Goal: Task Accomplishment & Management: Manage account settings

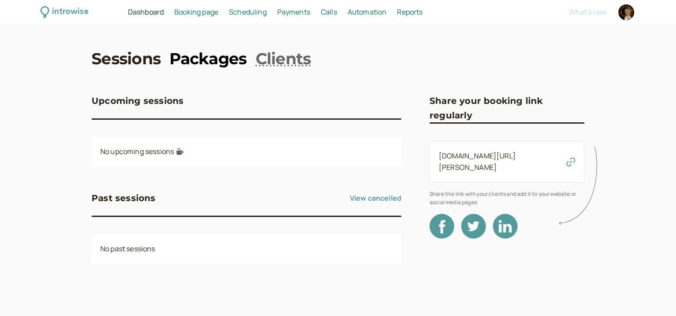
click at [206, 60] on link "Packages" at bounding box center [207, 59] width 77 height 22
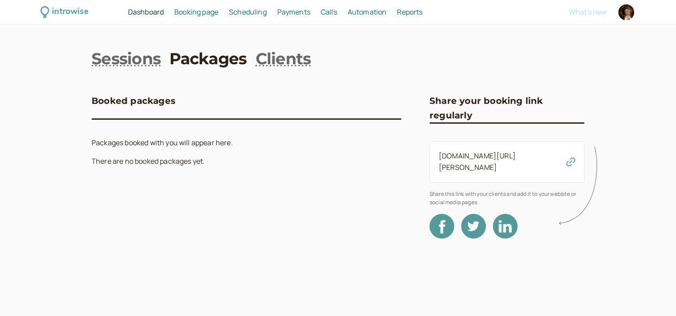
click at [224, 13] on nav "Dashboard Dashboard Booking page Booking Scheduling Scheduling Payments Payment…" at bounding box center [306, 12] width 374 height 11
click at [193, 14] on span "Booking page" at bounding box center [196, 12] width 44 height 10
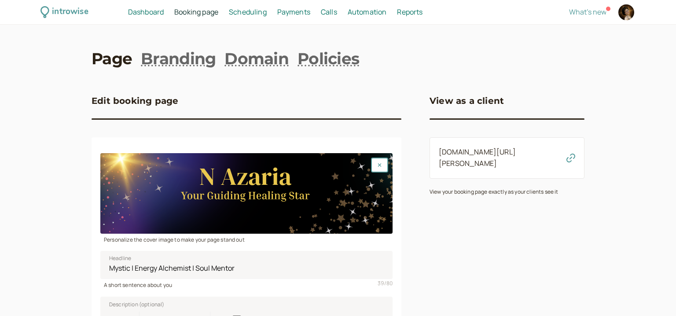
click at [243, 14] on span "Scheduling" at bounding box center [248, 12] width 38 height 10
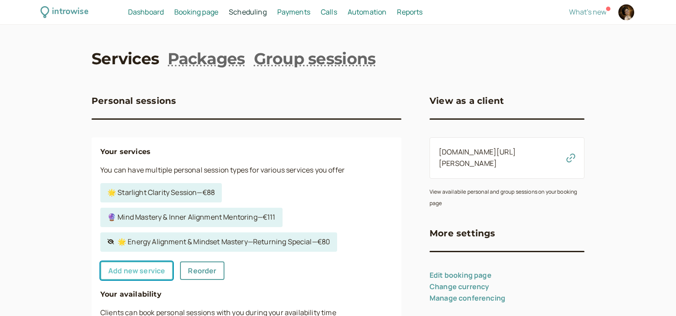
click at [165, 274] on link "Add new service" at bounding box center [136, 270] width 73 height 18
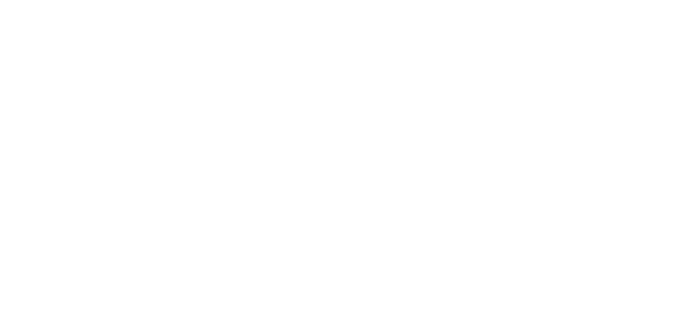
select select "30"
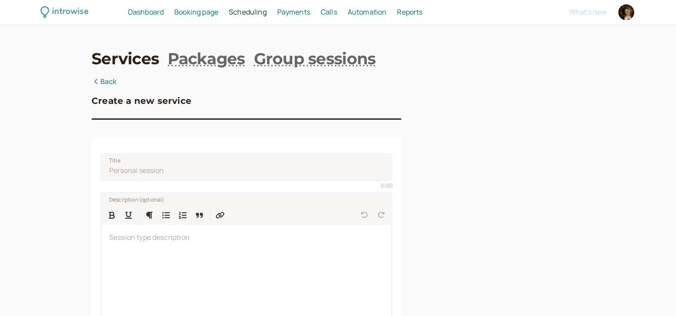
scroll to position [57, 0]
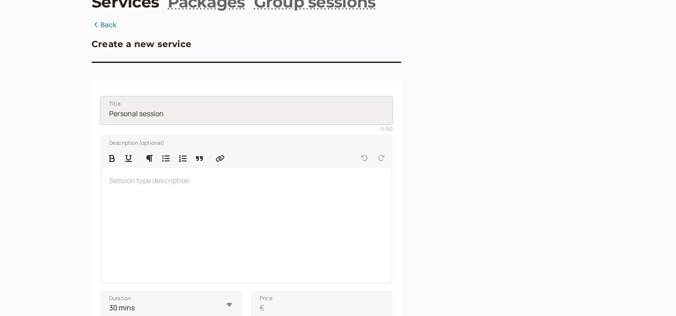
click at [216, 114] on input "Title" at bounding box center [246, 110] width 292 height 28
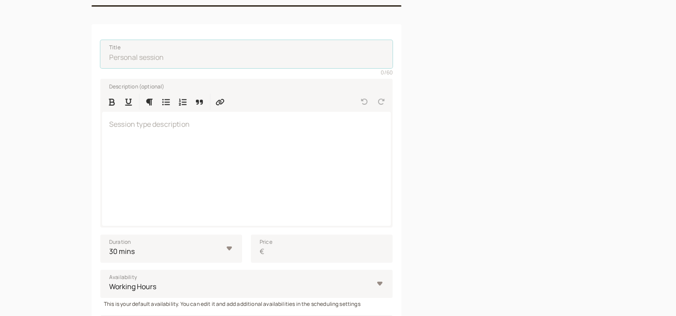
scroll to position [114, 0]
click at [389, 182] on div at bounding box center [246, 168] width 289 height 114
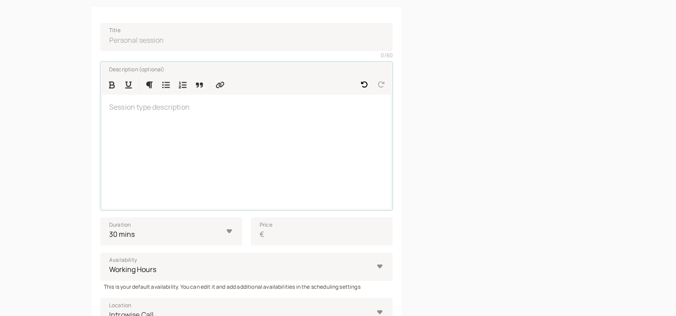
scroll to position [57, 0]
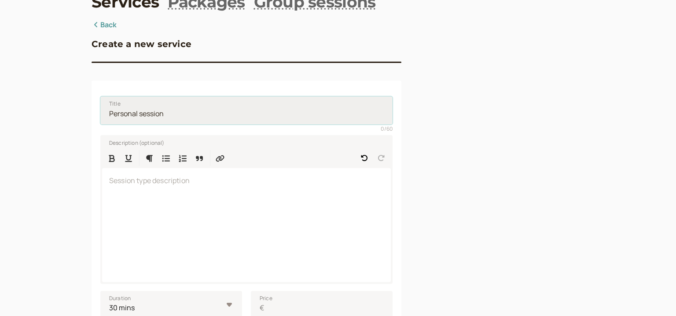
click at [220, 111] on input "Title" at bounding box center [246, 110] width 292 height 28
paste input "✨ Energy Reset & Clarity Boost Session ✨"
type input "✨ Energy Reset & Clarity Boost Session ✨"
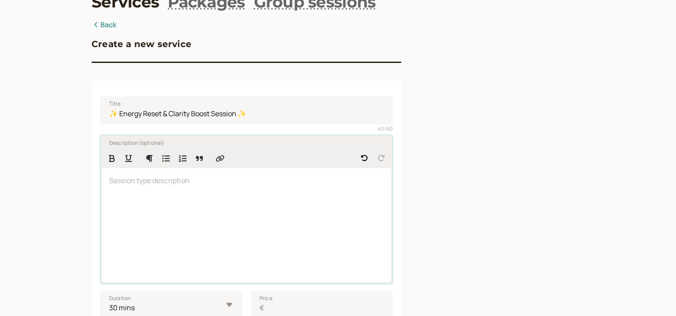
click at [183, 195] on div at bounding box center [246, 225] width 289 height 114
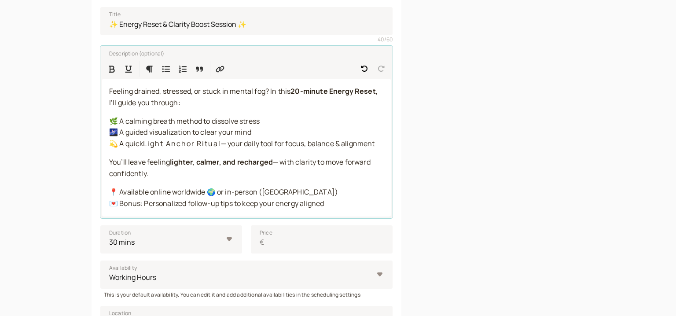
scroll to position [170, 0]
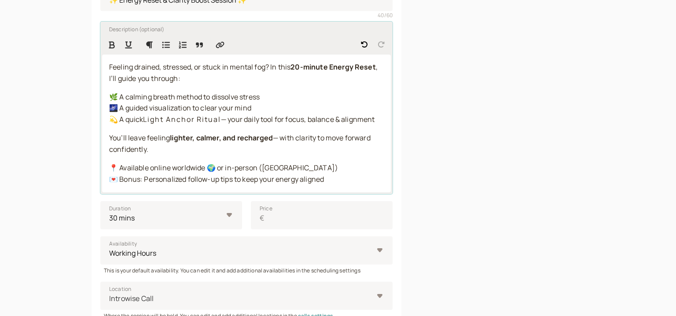
click at [271, 67] on span "Feeling drained, stressed, or stuck in mental fog? In this" at bounding box center [199, 67] width 181 height 10
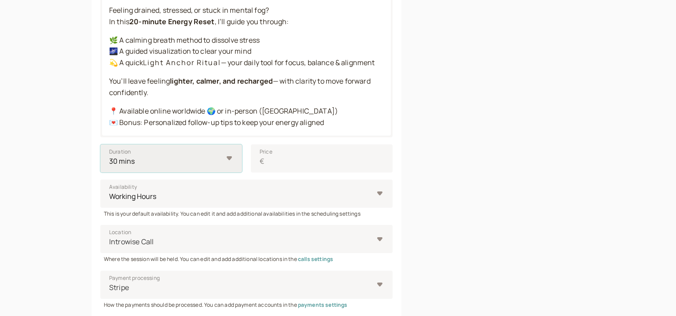
scroll to position [205, 0]
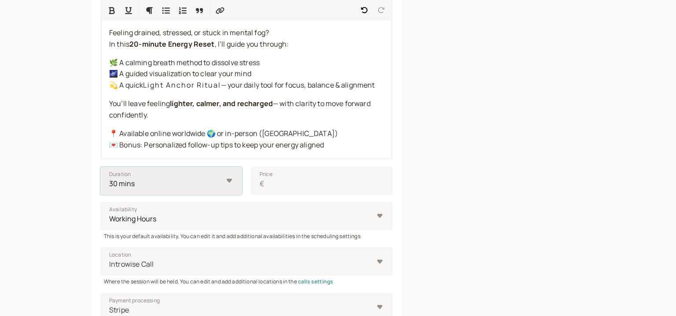
click at [100, 167] on select "10 mins 15 mins 30 mins 45 mins 1 hour 1.5 hours 2 hours Custom…" at bounding box center [171, 181] width 142 height 28
click option "30 mins" at bounding box center [0, 0] width 0 height 0
click at [283, 184] on input "Price €" at bounding box center [322, 181] width 142 height 28
type input "33"
click at [435, 179] on div at bounding box center [506, 171] width 155 height 598
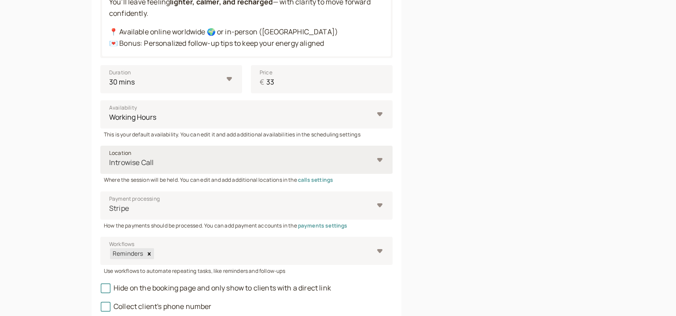
scroll to position [318, 0]
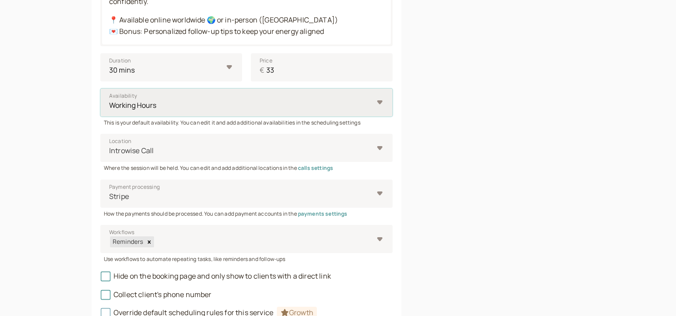
click at [100, 88] on select "Working Hours" at bounding box center [246, 102] width 292 height 28
click at [369, 106] on select "Working Hours" at bounding box center [246, 102] width 292 height 28
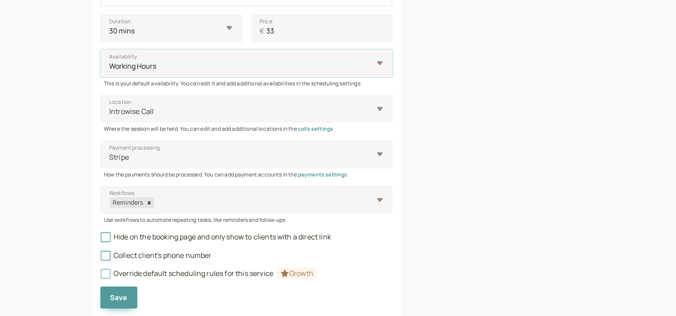
scroll to position [384, 0]
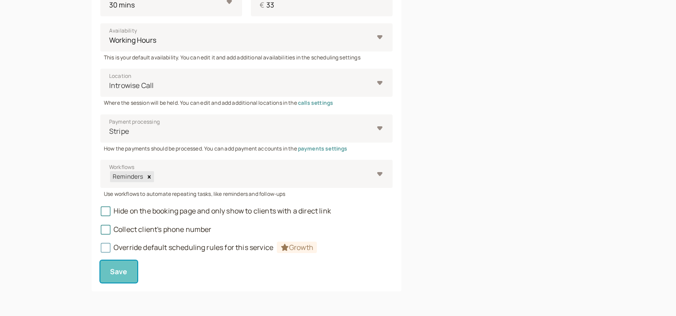
click at [126, 269] on span "Save" at bounding box center [119, 272] width 18 height 10
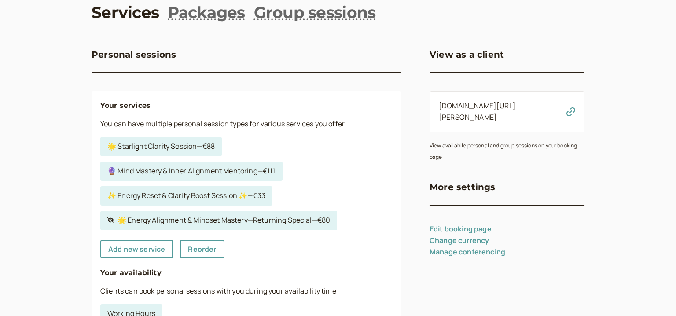
scroll to position [57, 0]
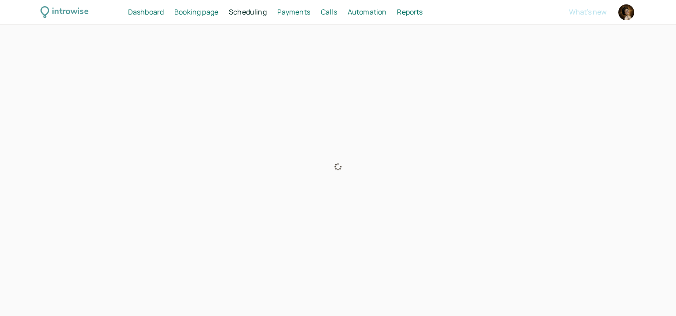
select select "45"
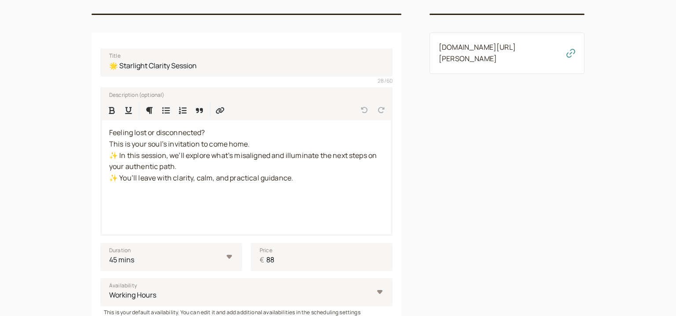
scroll to position [114, 0]
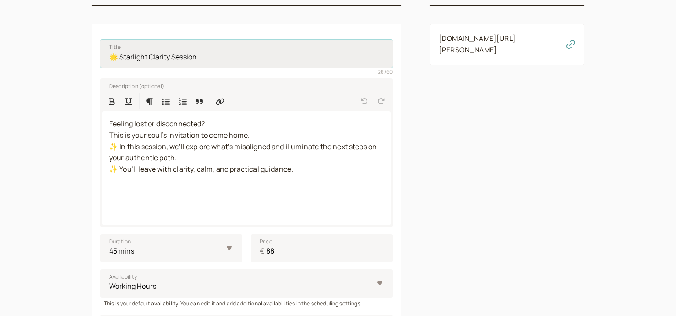
drag, startPoint x: 199, startPoint y: 58, endPoint x: 55, endPoint y: 54, distance: 144.4
click at [100, 54] on input "🌟 Starlight Clarity Session" at bounding box center [246, 54] width 292 height 28
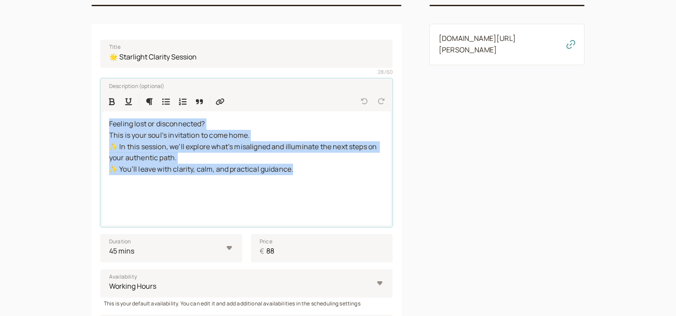
drag, startPoint x: 300, startPoint y: 178, endPoint x: 85, endPoint y: 123, distance: 222.0
click at [85, 123] on div "introwise Dashboard Dashboard Booking page Booking Scheduling Scheduling Paymen…" at bounding box center [338, 223] width 676 height 675
copy p "Feeling lost or disconnected? This is your soul’s invitation to come home. ✨️ I…"
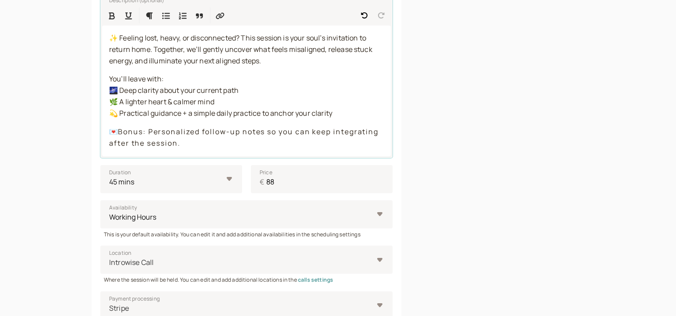
scroll to position [377, 0]
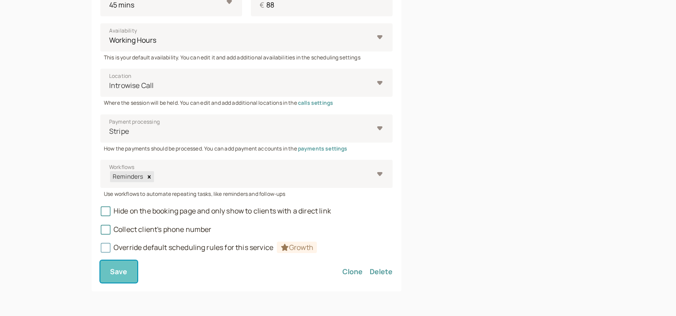
click at [126, 271] on span "Save" at bounding box center [119, 272] width 18 height 10
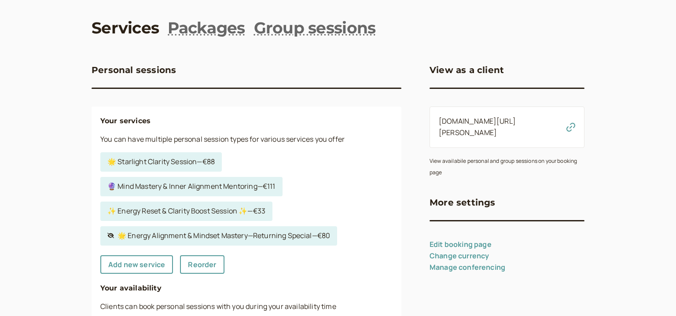
scroll to position [57, 0]
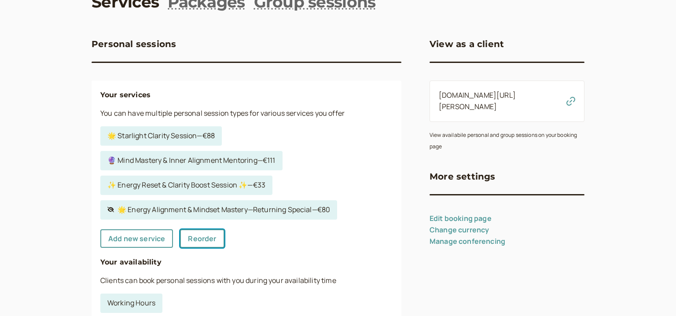
click at [205, 241] on link "Reorder" at bounding box center [202, 238] width 44 height 18
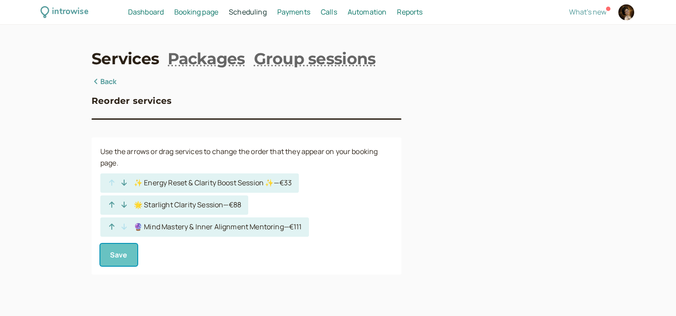
click at [129, 253] on button "Save" at bounding box center [118, 255] width 37 height 22
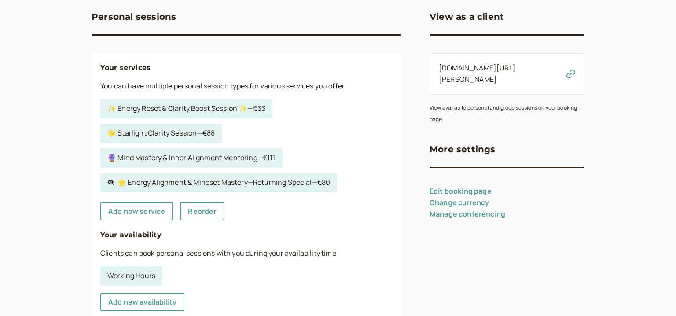
scroll to position [114, 0]
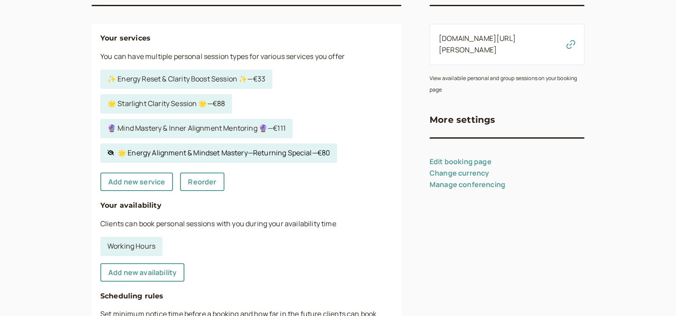
click at [308, 153] on link "Hidden service 🌟 Energy Alignment & Mindset Mastery—Returning Special — €80" at bounding box center [218, 152] width 237 height 19
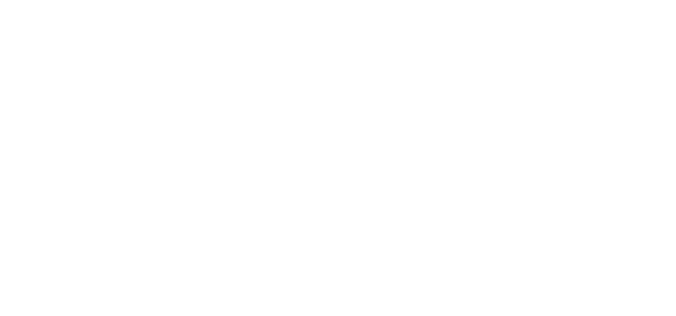
select select "60"
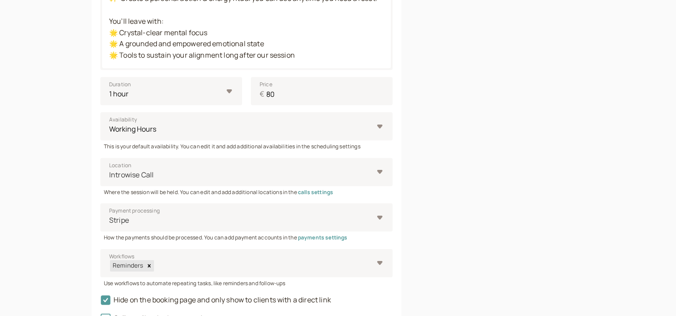
scroll to position [431, 0]
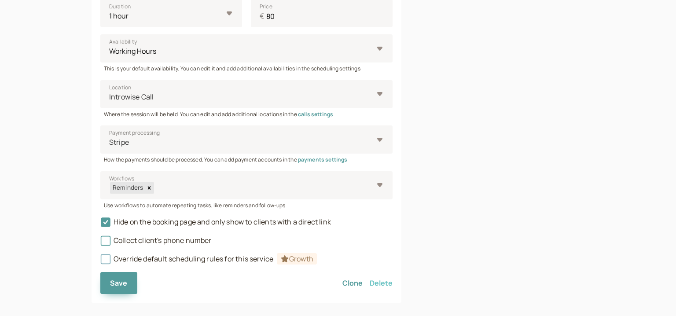
click at [383, 273] on button "Delete" at bounding box center [381, 283] width 23 height 22
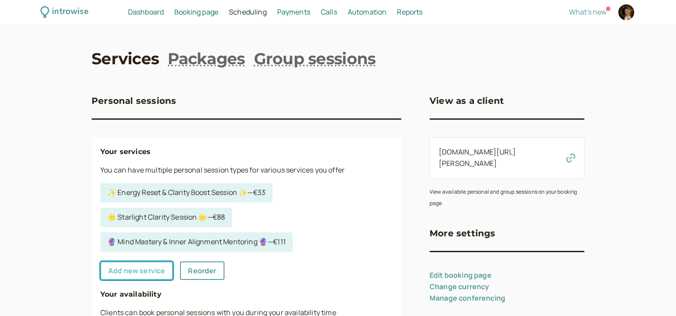
click at [160, 271] on link "Add new service" at bounding box center [136, 270] width 73 height 18
select select "30"
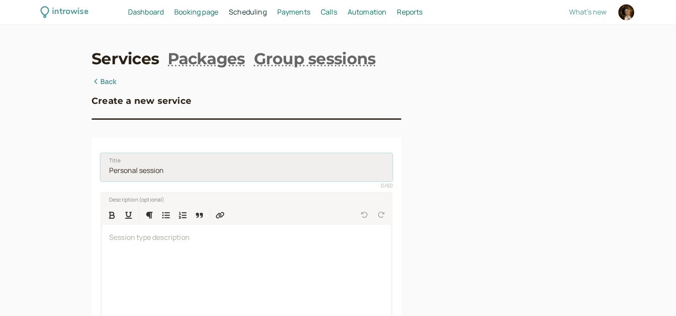
click at [176, 166] on input "Title" at bounding box center [246, 167] width 292 height 28
paste input "🌠 Cosmic Reset & Soul Alignment"
drag, startPoint x: 116, startPoint y: 174, endPoint x: 100, endPoint y: 174, distance: 15.8
click at [100, 174] on input "🌠 Cosmic Reset & Soul Alignment" at bounding box center [246, 167] width 292 height 28
click at [231, 184] on div at bounding box center [246, 185] width 292 height 8
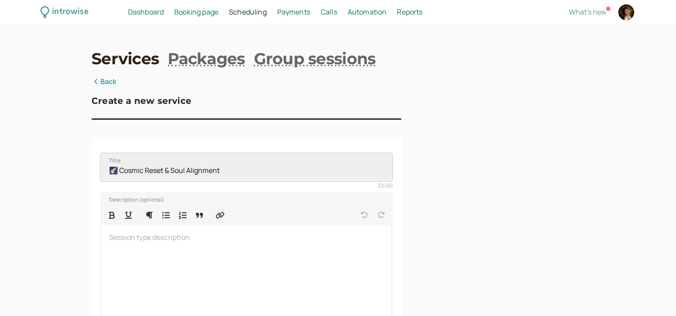
click at [237, 174] on input "🌠 Cosmic Reset & Soul Alignment" at bounding box center [246, 167] width 292 height 28
paste input "🌠"
type input "🌠 Cosmic Reset & Soul Alignment 🌠"
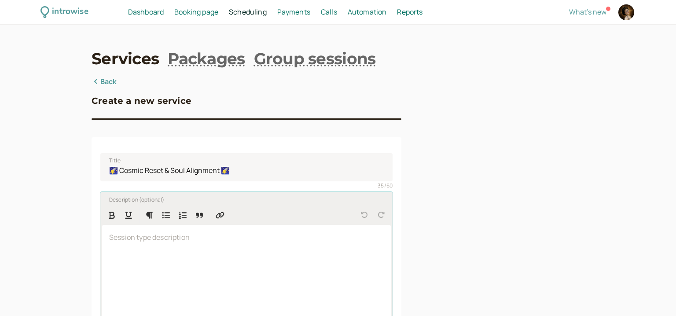
click at [203, 236] on p at bounding box center [246, 237] width 275 height 11
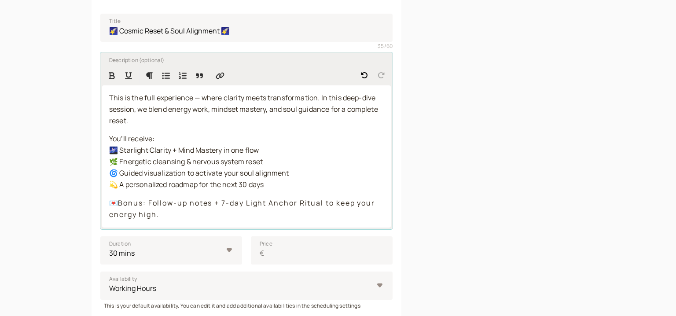
scroll to position [157, 0]
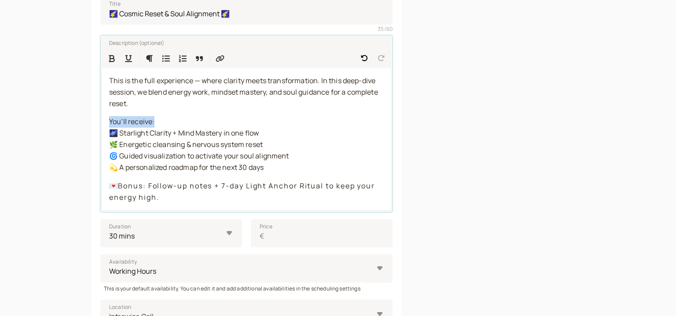
drag, startPoint x: 165, startPoint y: 121, endPoint x: 92, endPoint y: 119, distance: 73.5
click at [92, 120] on div "Title 🌠 Cosmic Reset & Soul Alignment 🌠 35 / 60 Description (optional) This is …" at bounding box center [247, 252] width 310 height 542
click at [108, 58] on button "Format Bold" at bounding box center [112, 58] width 16 height 16
click at [167, 112] on div "This is the full experience — where clarity meets transformation. In this deep-…" at bounding box center [246, 139] width 289 height 142
click at [100, 219] on select "10 mins 15 mins 30 mins 45 mins 1 hour 1.5 hours 2 hours Custom…" at bounding box center [171, 233] width 142 height 28
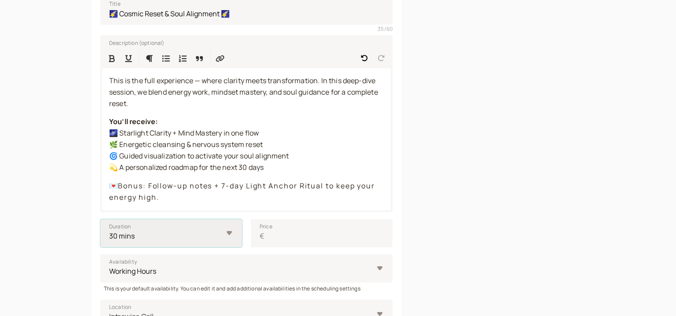
select select "90"
click option "1.5 hours" at bounding box center [0, 0] width 0 height 0
click at [305, 224] on input "Price €" at bounding box center [322, 233] width 142 height 28
type input "144"
click at [431, 220] on div at bounding box center [506, 220] width 155 height 603
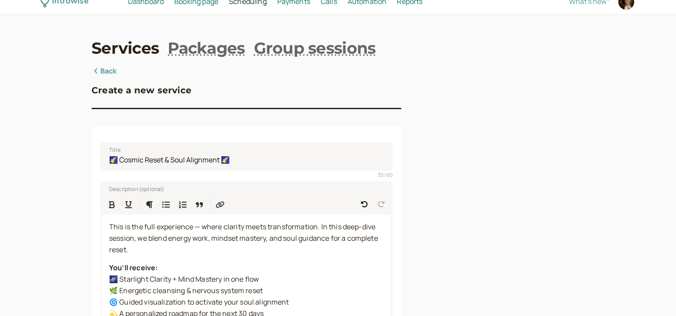
scroll to position [0, 0]
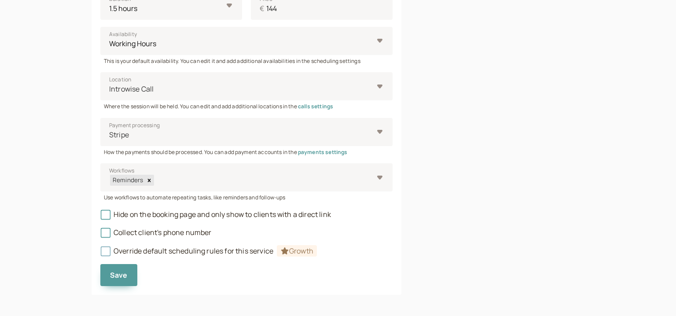
scroll to position [388, 0]
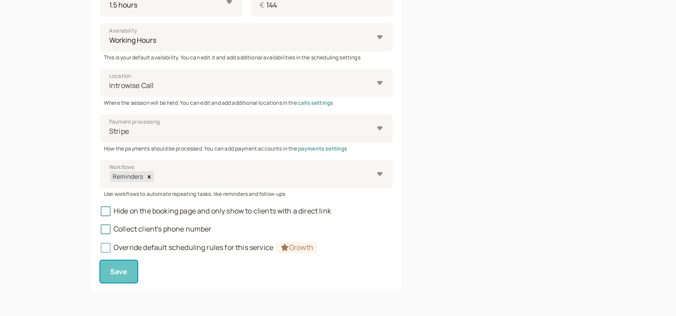
click at [121, 266] on button "Save" at bounding box center [118, 271] width 37 height 22
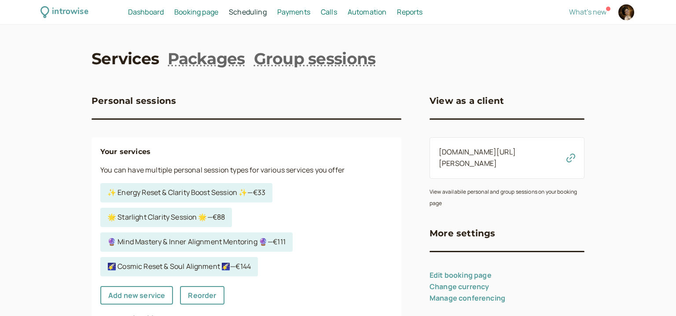
click at [145, 15] on span "Dashboard" at bounding box center [146, 12] width 36 height 10
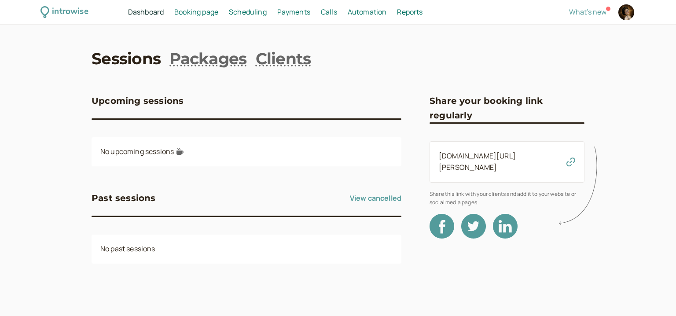
click at [187, 12] on span "Booking page" at bounding box center [196, 12] width 44 height 10
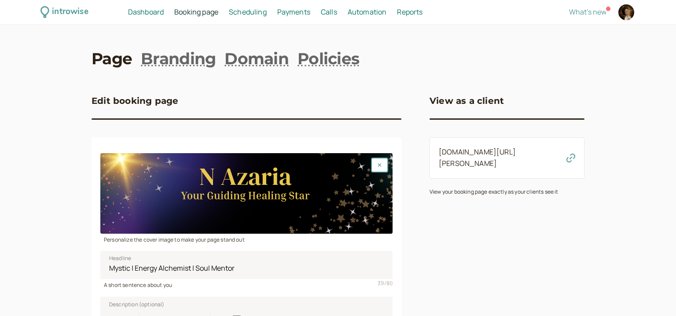
click at [253, 10] on span "Scheduling" at bounding box center [248, 12] width 38 height 10
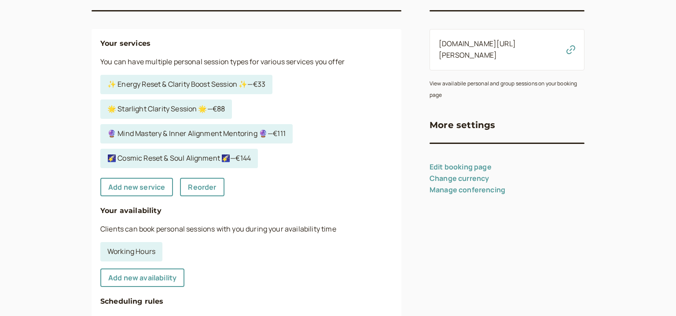
scroll to position [114, 0]
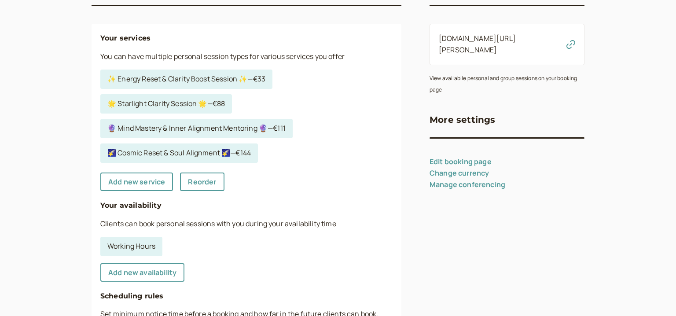
click at [572, 40] on icon "button" at bounding box center [570, 44] width 9 height 9
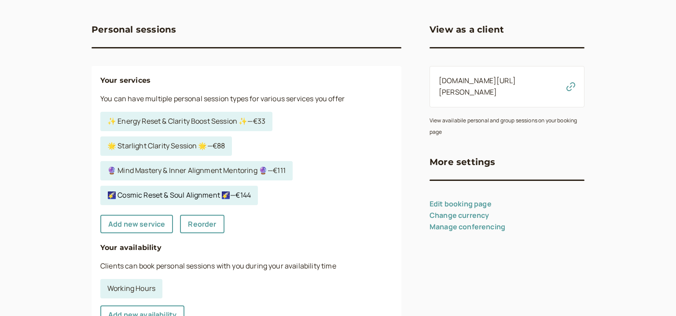
scroll to position [0, 0]
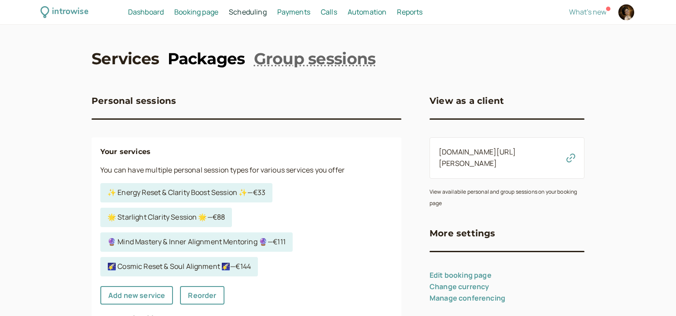
click at [202, 60] on link "Packages" at bounding box center [206, 59] width 77 height 22
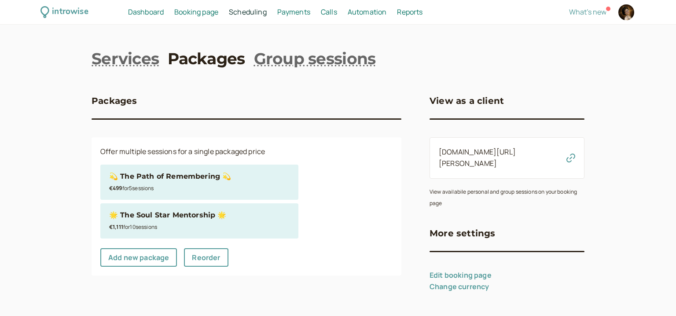
drag, startPoint x: 184, startPoint y: 180, endPoint x: 152, endPoint y: 176, distance: 32.4
click at [148, 181] on div "💫 The Path of Remembering 💫" at bounding box center [170, 176] width 122 height 11
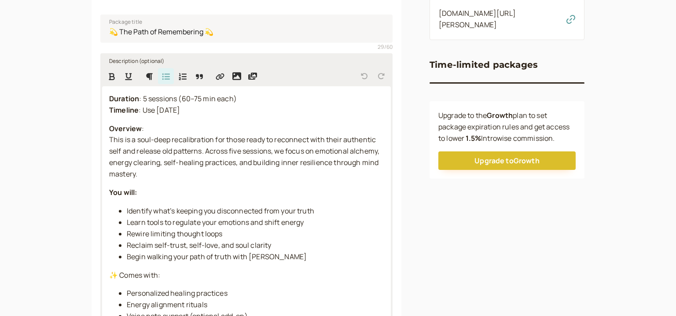
scroll to position [114, 0]
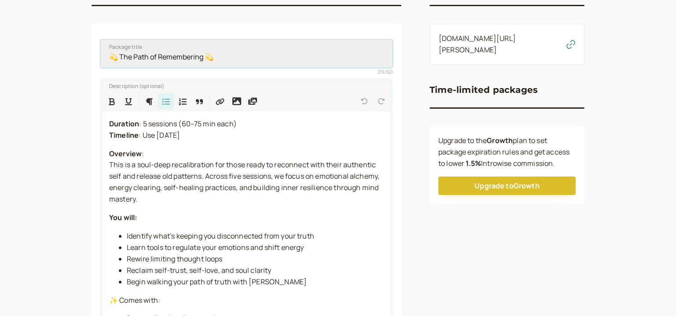
drag, startPoint x: 203, startPoint y: 56, endPoint x: 90, endPoint y: 62, distance: 112.8
click at [100, 62] on input "💫 The Path of Remembering 💫" at bounding box center [246, 54] width 292 height 28
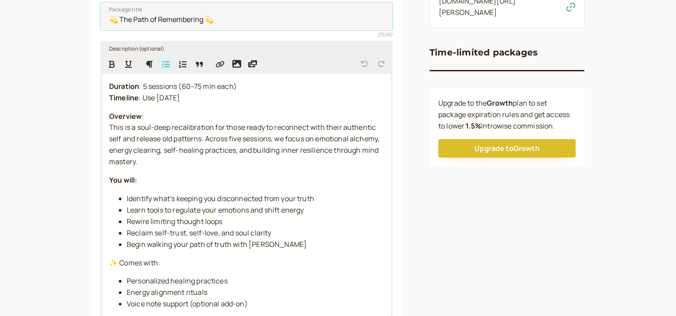
scroll to position [170, 0]
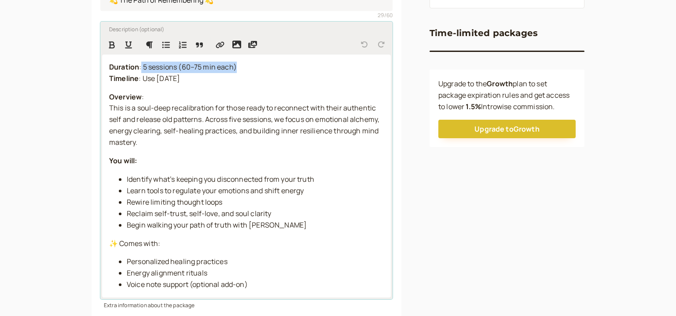
drag, startPoint x: 141, startPoint y: 68, endPoint x: 240, endPoint y: 66, distance: 99.5
click at [240, 66] on p "Duration : 5 sessions (60–75 min each) Timeline : Use within 2 months" at bounding box center [246, 73] width 275 height 23
copy span "5 sessions (60–75 min each)"
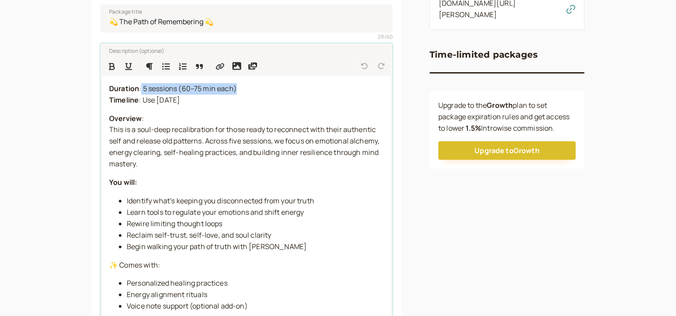
scroll to position [148, 0]
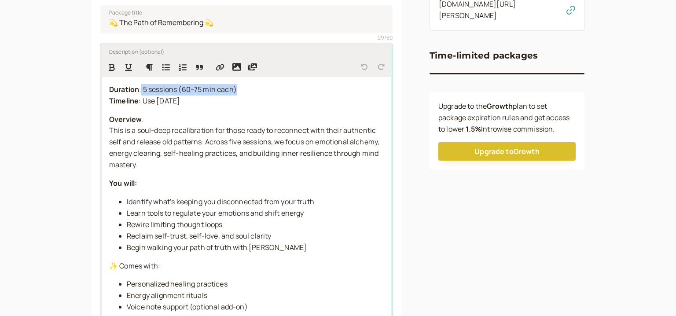
drag, startPoint x: 107, startPoint y: 116, endPoint x: 198, endPoint y: 161, distance: 101.5
click at [198, 161] on div "Duration : 5 sessions (60–75 min each) Timeline : Use within 2 months Overview …" at bounding box center [246, 198] width 289 height 243
click at [198, 161] on p "Overview : This is a soul-deep recalibration for those ready to reconnect with …" at bounding box center [246, 142] width 275 height 57
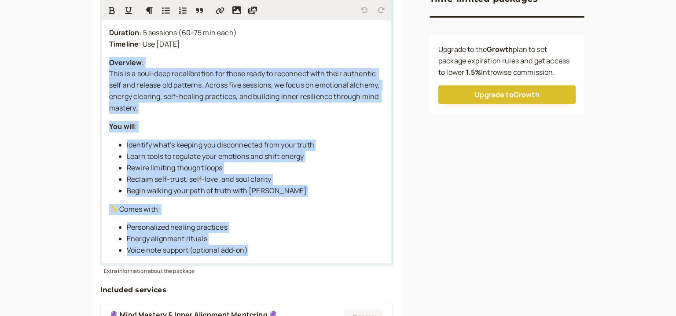
drag, startPoint x: 110, startPoint y: 61, endPoint x: 267, endPoint y: 252, distance: 247.9
click at [267, 252] on div "Duration : 5 sessions (60–75 min each) Timeline : Use within 2 months Overview …" at bounding box center [246, 141] width 289 height 243
copy div "Overview : This is a soul-deep recalibration for those ready to reconnect with …"
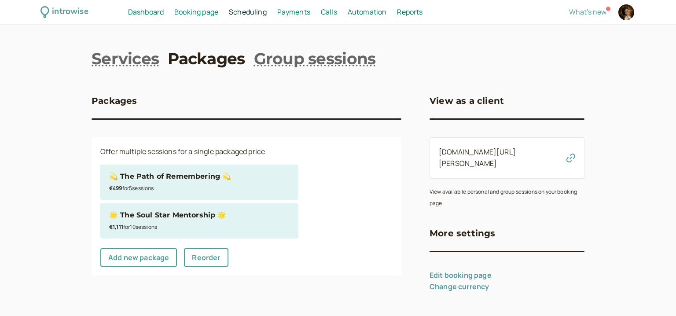
click at [225, 223] on div "€1,111 for 10 session s" at bounding box center [199, 226] width 180 height 11
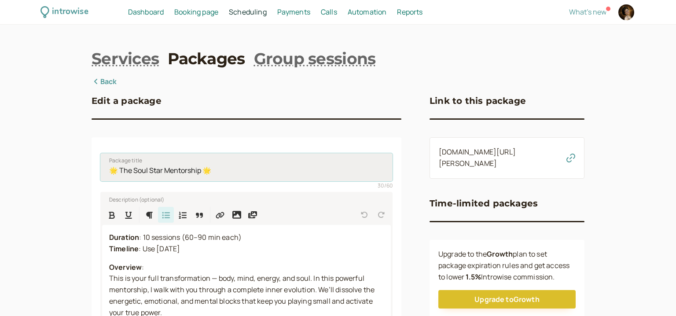
drag, startPoint x: 222, startPoint y: 171, endPoint x: 94, endPoint y: 175, distance: 128.5
click at [100, 175] on input "🌟 The Soul Star Mentorship 🌟" at bounding box center [246, 167] width 292 height 28
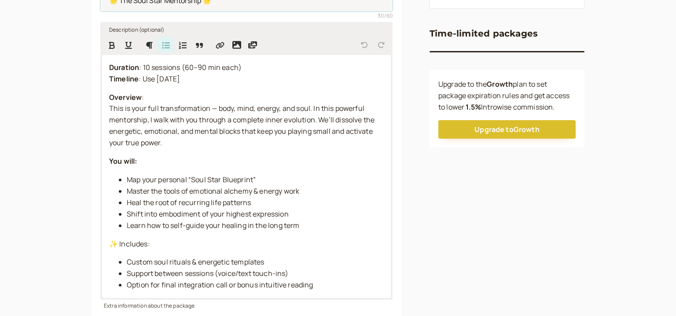
scroll to position [170, 0]
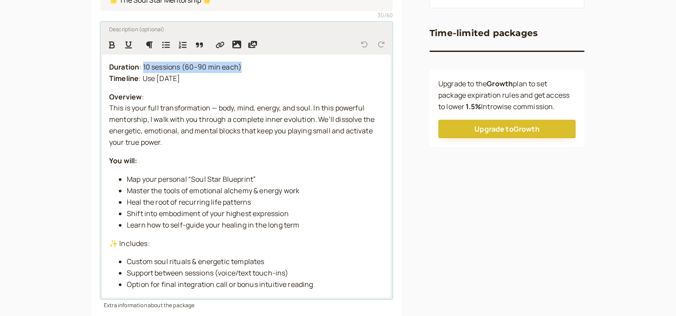
drag, startPoint x: 144, startPoint y: 67, endPoint x: 253, endPoint y: 66, distance: 109.1
click at [253, 66] on p "Duration : 10 sessions (60–90 min each) Timeline : Use within 4 months" at bounding box center [246, 73] width 275 height 23
copy span "10 sessions (60–90 min each)"
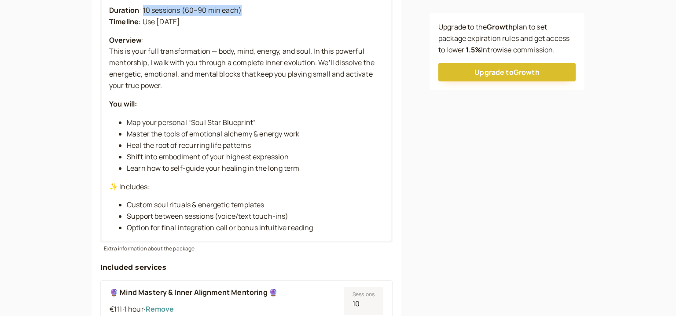
scroll to position [205, 0]
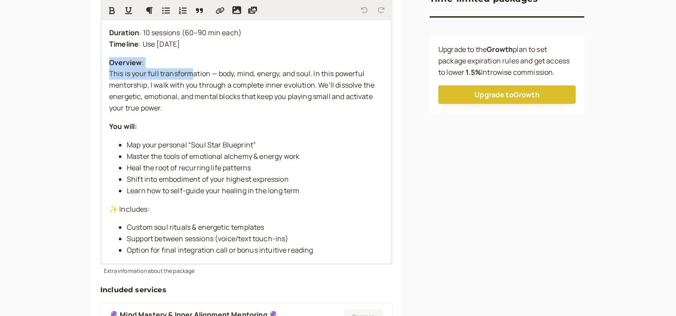
drag, startPoint x: 100, startPoint y: 42, endPoint x: 191, endPoint y: 74, distance: 96.2
click at [191, 74] on div "Package title 🌟 The Soul Star Mentorship 🌟 30 / 60 Description (optional) Durat…" at bounding box center [247, 310] width 310 height 754
click at [189, 73] on span "This is your full transformation — body, mind, energy, and soul. In this powerf…" at bounding box center [242, 91] width 267 height 44
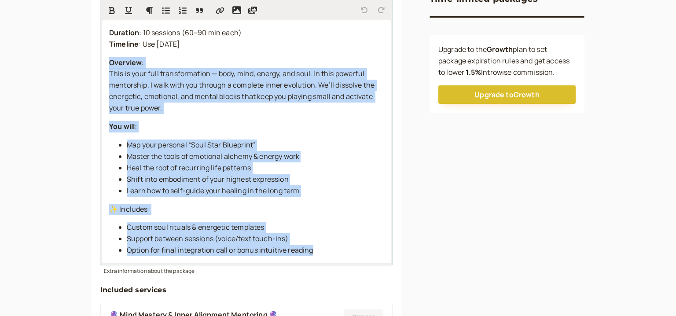
drag, startPoint x: 110, startPoint y: 62, endPoint x: 345, endPoint y: 244, distance: 297.1
click at [353, 256] on div "Duration : 10 sessions (60–90 min each) Timeline : Use within 4 months Overview…" at bounding box center [246, 141] width 289 height 243
copy div "Overview : This is your full transformation — body, mind, energy, and soul. In …"
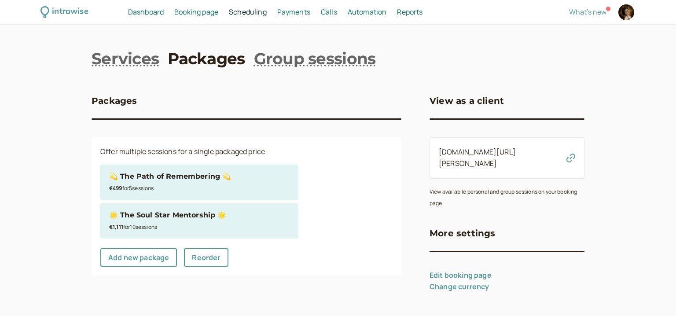
click at [177, 183] on div "€499 for 5 session s" at bounding box center [199, 187] width 180 height 11
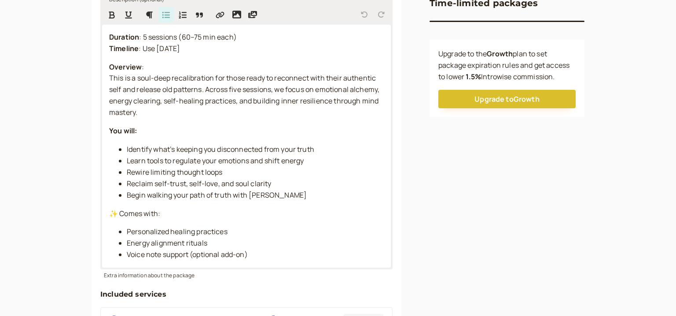
scroll to position [170, 0]
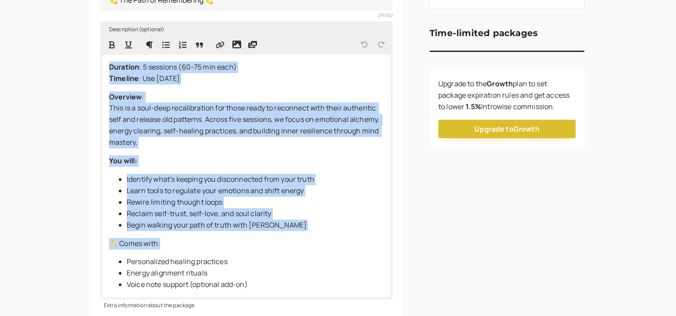
drag, startPoint x: 105, startPoint y: 66, endPoint x: 284, endPoint y: 240, distance: 249.9
click at [286, 245] on div "Duration : 5 sessions (60–75 min each) Timeline : Use within 2 months Overview …" at bounding box center [246, 176] width 289 height 243
click at [284, 240] on p "✨ Comes with:" at bounding box center [246, 243] width 275 height 11
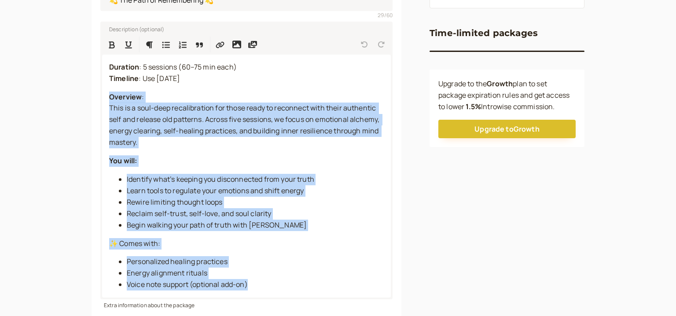
drag, startPoint x: 107, startPoint y: 96, endPoint x: 297, endPoint y: 302, distance: 280.3
click at [297, 302] on div "Description (optional) Duration : 5 sessions (60–75 min each) Timeline : Use wi…" at bounding box center [246, 162] width 292 height 295
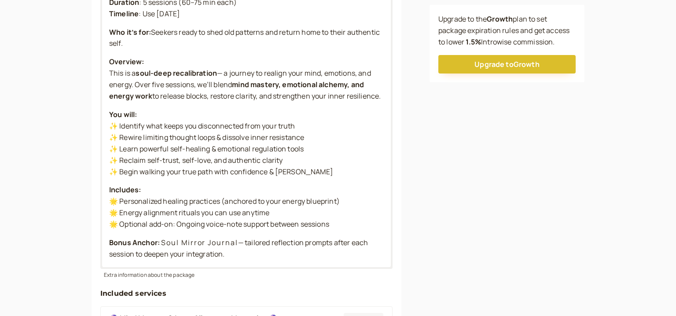
scroll to position [205, 0]
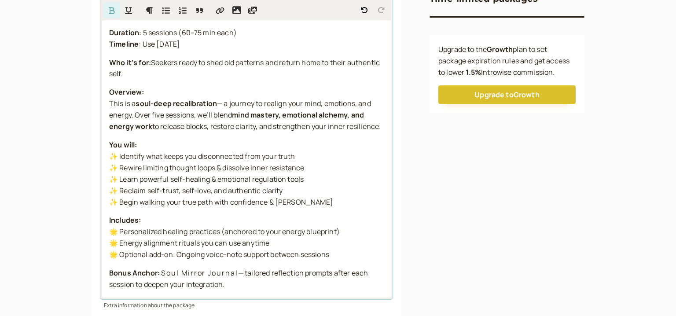
click at [110, 274] on strong "Bonus Anchor:" at bounding box center [134, 273] width 51 height 10
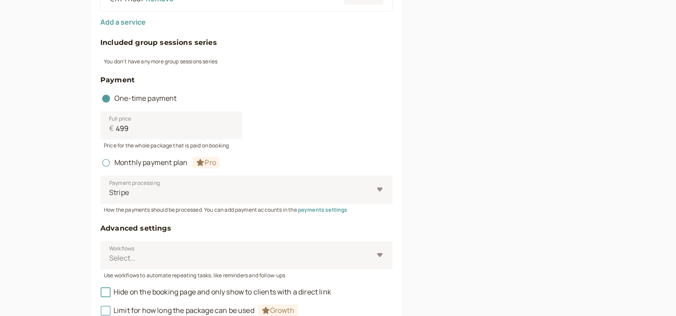
scroll to position [635, 0]
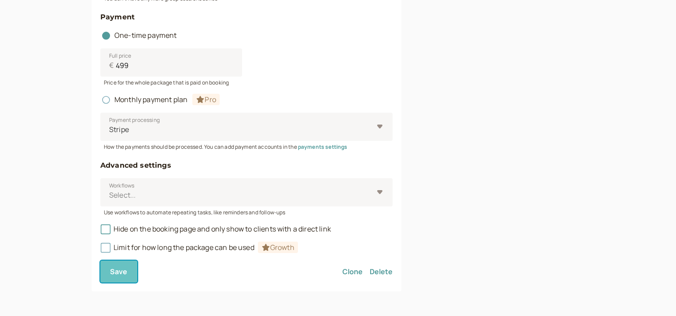
click at [117, 275] on span "Save" at bounding box center [119, 272] width 18 height 10
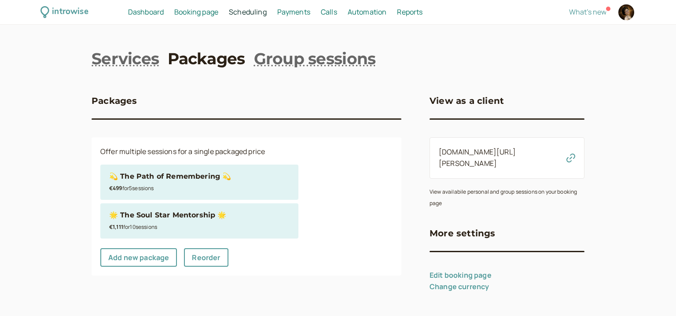
click at [196, 218] on div "🌟 The Soul Star Mentorship 🌟" at bounding box center [167, 214] width 117 height 11
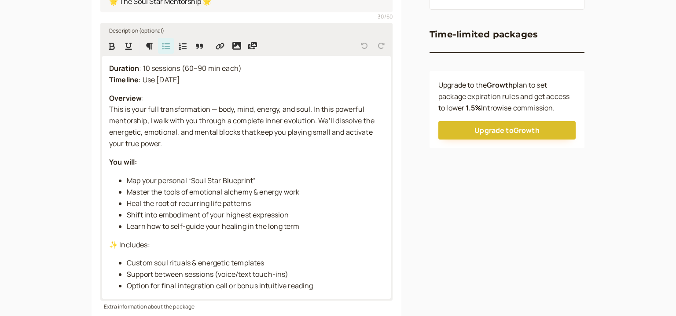
scroll to position [170, 0]
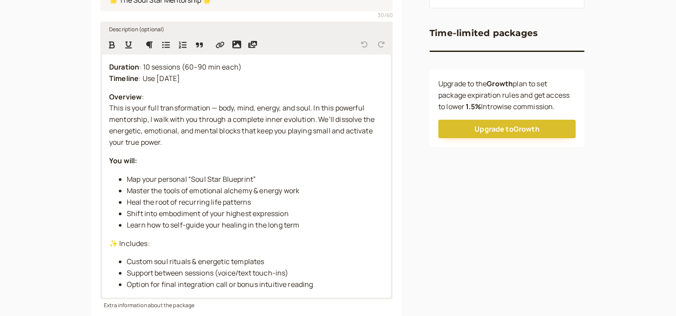
click at [108, 90] on div "Duration : 10 sessions (60–90 min each) Timeline : Use within 4 months Overview…" at bounding box center [246, 176] width 289 height 243
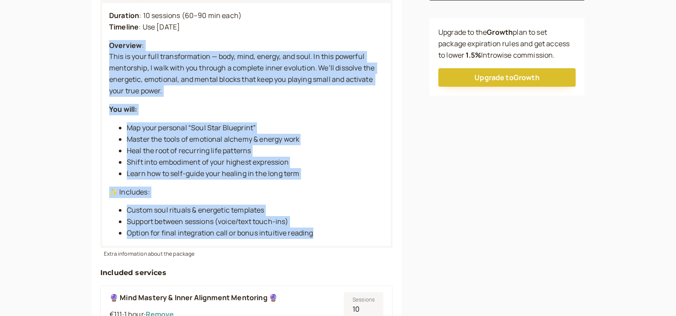
scroll to position [270, 0]
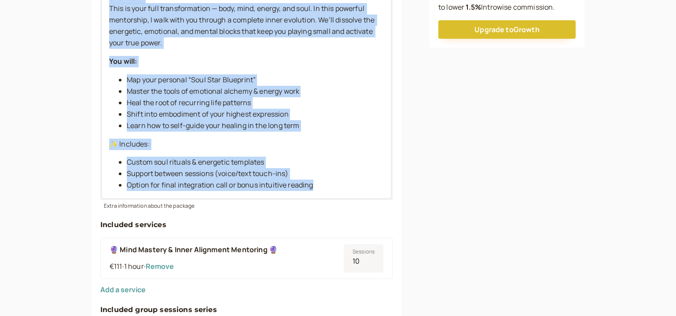
drag, startPoint x: 106, startPoint y: 96, endPoint x: 360, endPoint y: 195, distance: 271.9
click at [360, 195] on div "Duration : 10 sessions (60–90 min each) Timeline : Use within 4 months Overview…" at bounding box center [246, 76] width 289 height 243
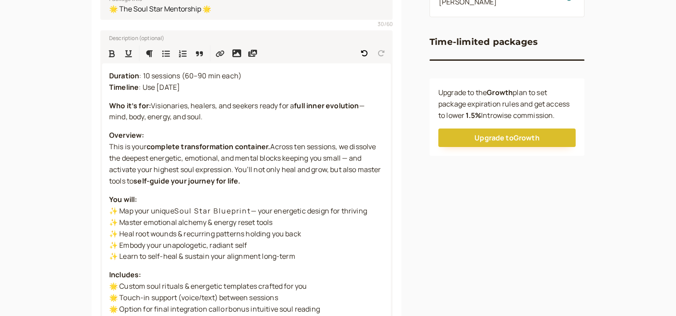
scroll to position [156, 0]
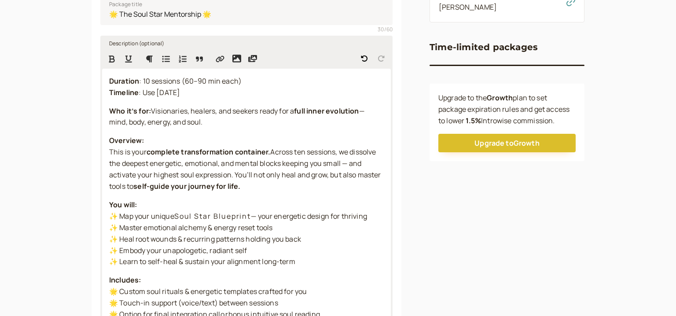
click at [180, 92] on span ": Use within 4 months" at bounding box center [159, 93] width 41 height 10
click at [324, 165] on span "Across ten sessions, we dissolve the deepest energetic, emotional, and mental b…" at bounding box center [245, 169] width 273 height 44
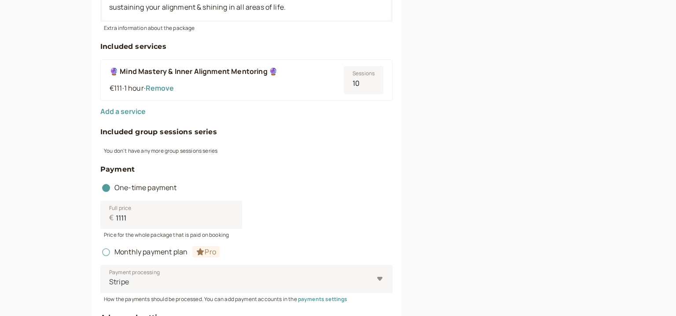
scroll to position [532, 0]
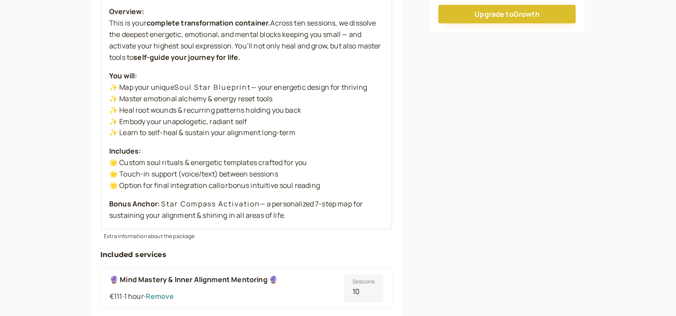
scroll to position [375, 0]
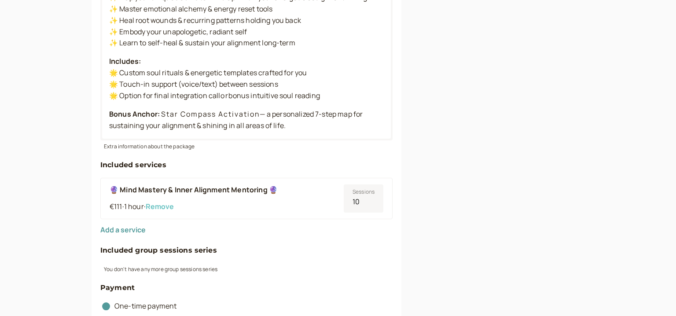
click at [170, 208] on button "Remove" at bounding box center [160, 206] width 28 height 8
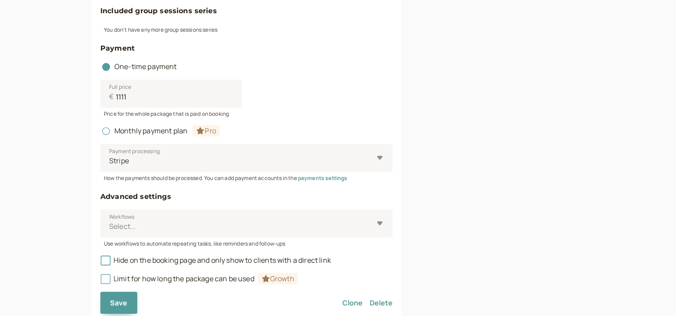
scroll to position [599, 0]
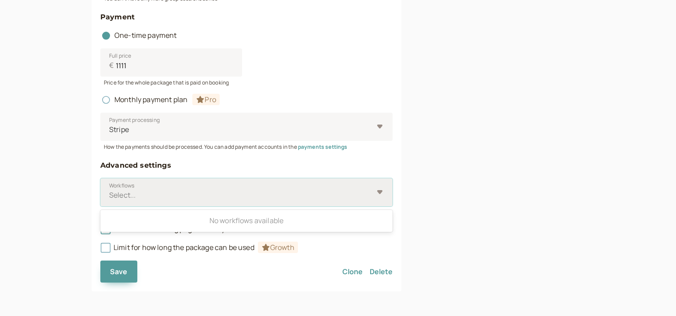
click at [296, 193] on div at bounding box center [240, 195] width 265 height 12
click at [110, 193] on input "Workflows Use Up and Down to choose options, press Enter to select the currentl…" at bounding box center [108, 195] width 1 height 10
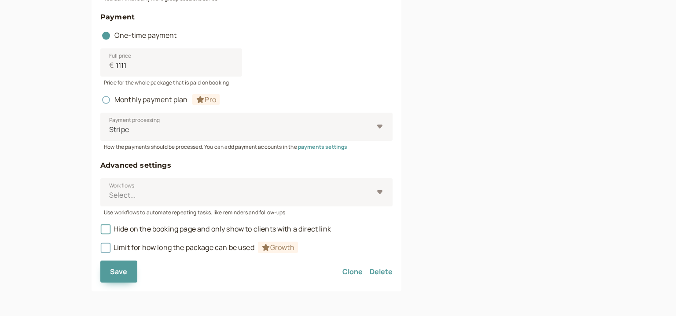
click at [116, 267] on span "Save" at bounding box center [119, 272] width 18 height 10
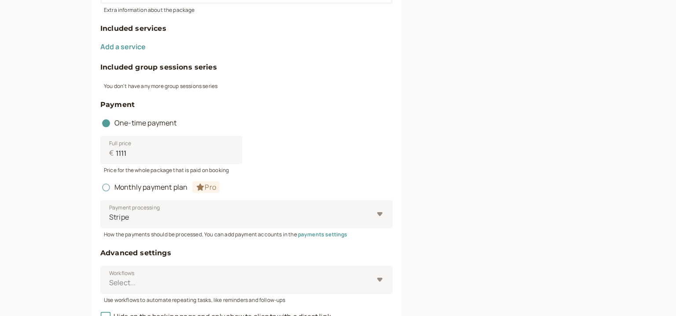
scroll to position [429, 0]
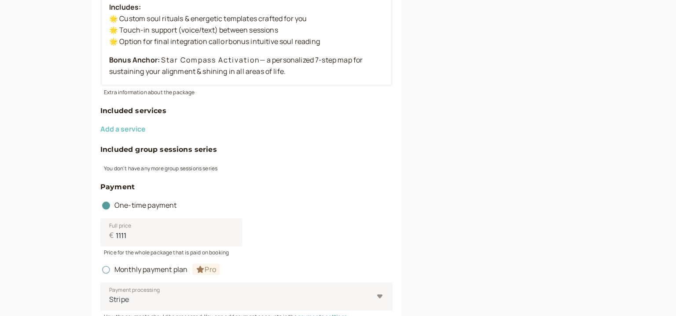
click at [132, 133] on button "Add a service" at bounding box center [122, 129] width 45 height 8
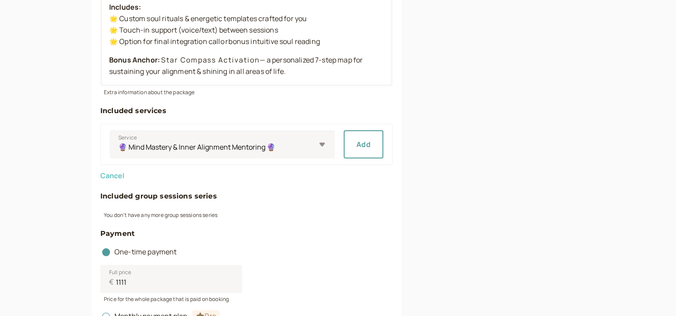
click at [131, 130] on div "Service 🔮 Mind Mastery & Inner Alignment Mentoring 🔮 ✨ Energy Reset & Clarity B…" at bounding box center [246, 144] width 292 height 41
click at [110, 130] on select "🔮 Mind Mastery & Inner Alignment Mentoring 🔮 ✨ Energy Reset & Clarity Boost Ses…" at bounding box center [222, 144] width 225 height 28
select select "3072d2b802"
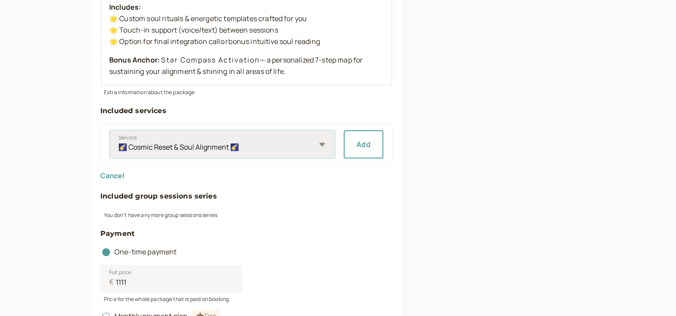
click option "🌠 Cosmic Reset & Soul Alignment 🌠" at bounding box center [0, 0] width 0 height 0
click at [365, 146] on button "Add" at bounding box center [364, 144] width 40 height 28
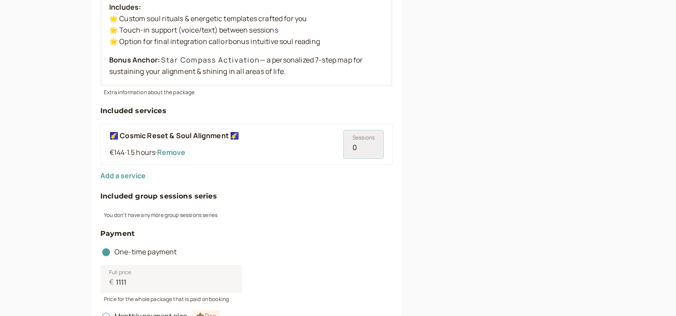
click at [377, 140] on input "0" at bounding box center [364, 144] width 40 height 28
click at [371, 144] on input "1" at bounding box center [364, 144] width 40 height 28
click at [371, 144] on input "2" at bounding box center [364, 144] width 40 height 28
click at [371, 144] on input "3" at bounding box center [364, 144] width 40 height 28
click at [371, 144] on input "4" at bounding box center [364, 144] width 40 height 28
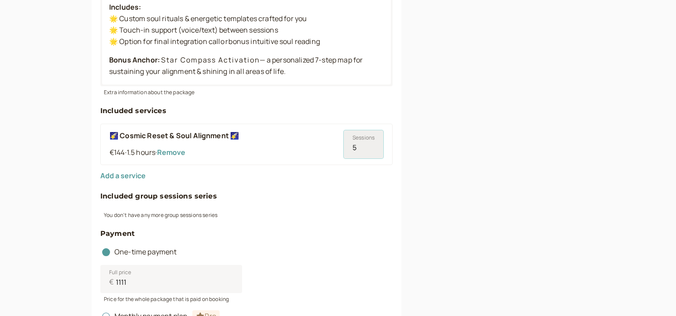
click at [371, 144] on input "5" at bounding box center [364, 144] width 40 height 28
click at [371, 144] on input "6" at bounding box center [364, 144] width 40 height 28
click at [371, 144] on input "7" at bounding box center [364, 144] width 40 height 28
click at [371, 144] on input "8" at bounding box center [364, 144] width 40 height 28
click at [371, 144] on input "9" at bounding box center [364, 144] width 40 height 28
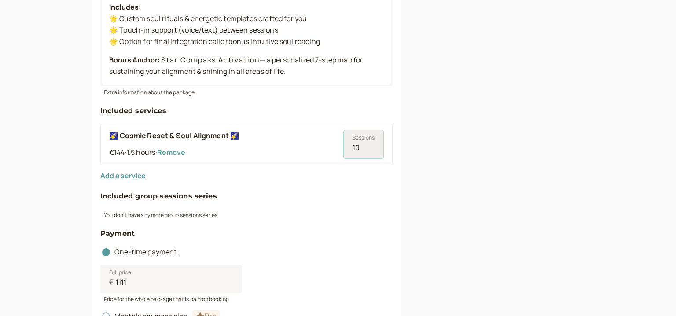
type input "10"
click at [371, 144] on input "10" at bounding box center [364, 144] width 40 height 28
click at [397, 145] on div "Package title 🌟 The Soul Star Mentorship 🌟 30 / 60 Description (optional) Durat…" at bounding box center [247, 115] width 310 height 815
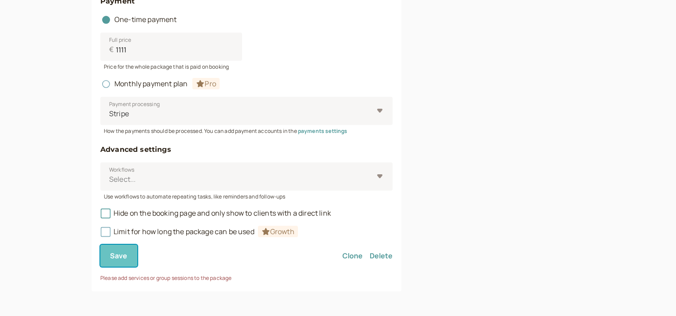
click at [122, 254] on span "Save" at bounding box center [119, 256] width 18 height 10
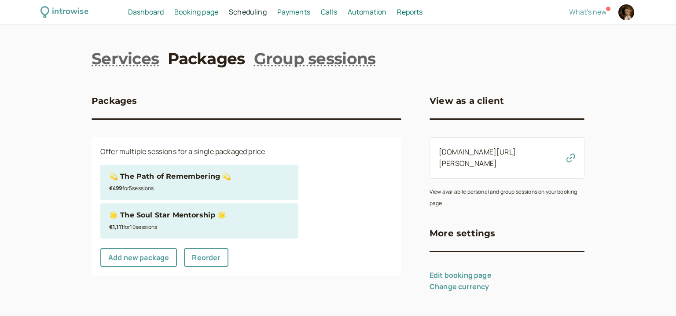
click at [260, 183] on div "€499 for 5 session s" at bounding box center [199, 187] width 180 height 11
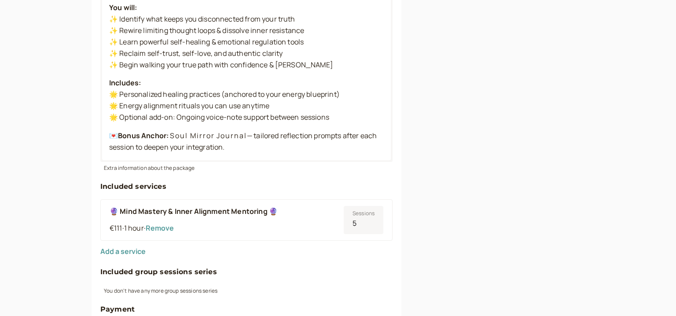
scroll to position [454, 0]
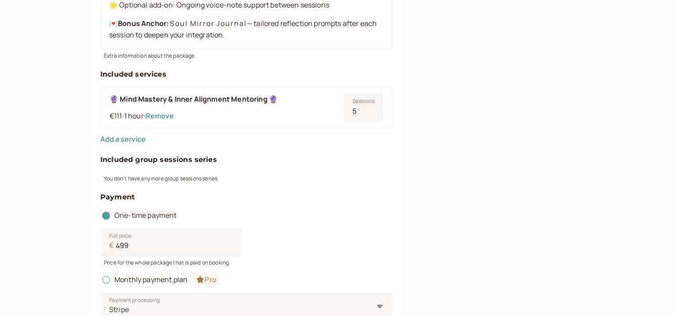
click at [328, 107] on form "Package title 💫 The Path of Remembering 💫 29 / 60 Description (optional) Durati…" at bounding box center [246, 77] width 292 height 770
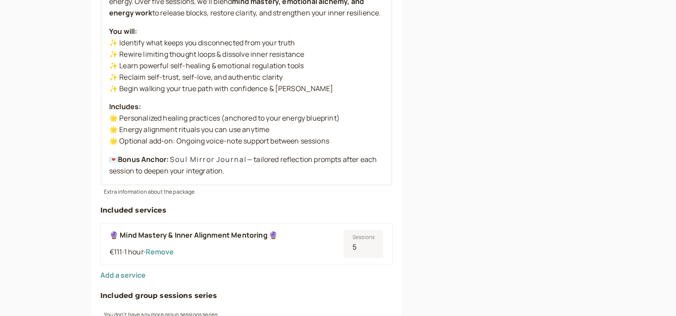
scroll to position [488, 0]
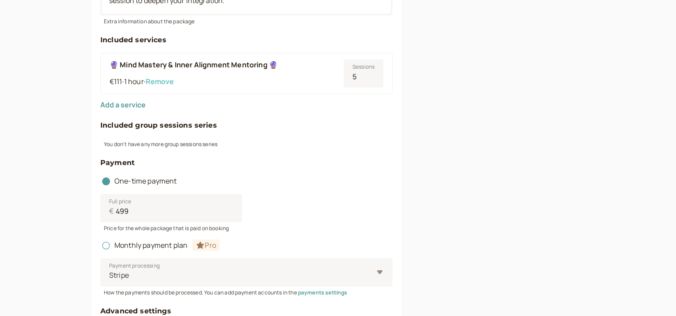
click at [165, 84] on button "Remove" at bounding box center [160, 81] width 28 height 8
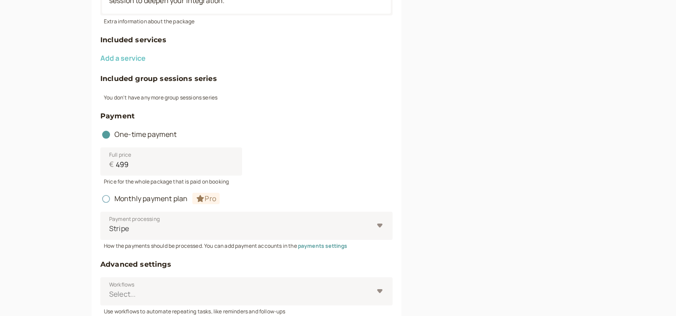
click at [123, 59] on button "Add a service" at bounding box center [122, 58] width 45 height 8
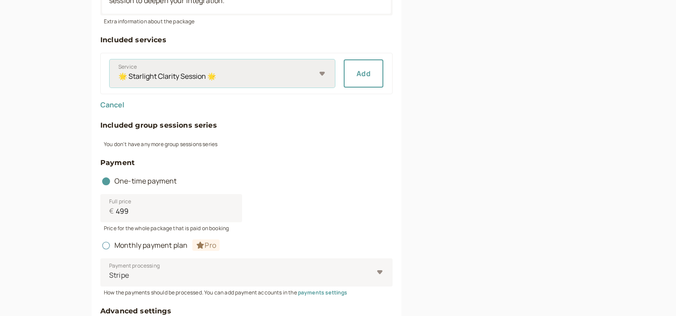
click at [110, 59] on select "🌟 Starlight Clarity Session 🌟 🌠 Cosmic Reset & Soul Alignment 🌠 ✨ Energy Reset …" at bounding box center [222, 73] width 225 height 28
select select "52bfe64165"
click option "🔮 Mind Mastery & Inner Alignment Mentoring 🔮" at bounding box center [0, 0] width 0 height 0
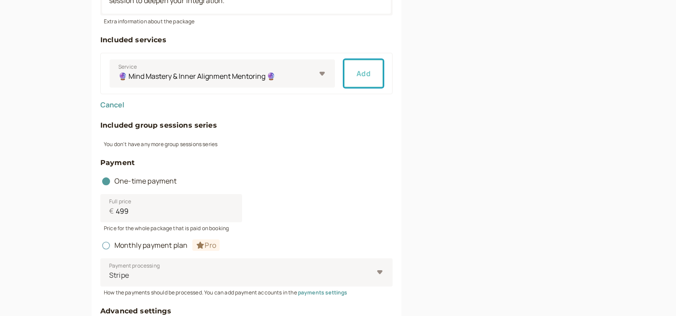
click at [363, 79] on button "Add" at bounding box center [364, 73] width 40 height 28
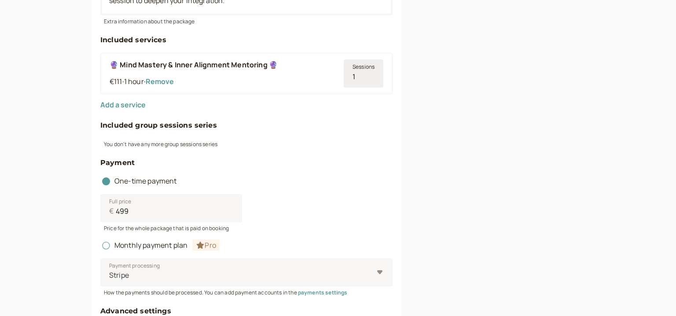
click at [371, 75] on input "1" at bounding box center [364, 73] width 40 height 28
click at [371, 75] on input "2" at bounding box center [364, 73] width 40 height 28
click at [371, 75] on input "3" at bounding box center [364, 73] width 40 height 28
click at [371, 75] on input "4" at bounding box center [364, 73] width 40 height 28
type input "5"
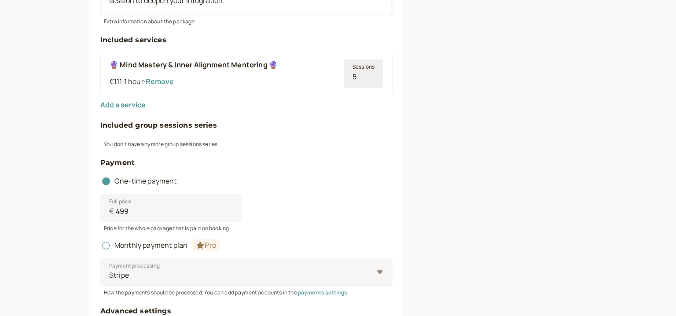
click at [371, 75] on input "5" at bounding box center [364, 73] width 40 height 28
click at [461, 91] on div "Link to this package introwise.com/nazaria/packages/PlRUciLhY3KsU8PLpfSN Time-l…" at bounding box center [506, 12] width 155 height 849
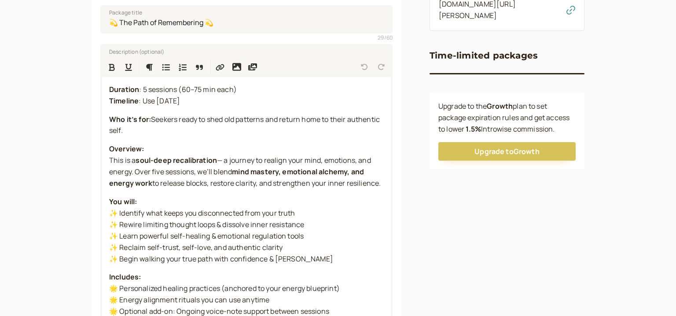
scroll to position [205, 0]
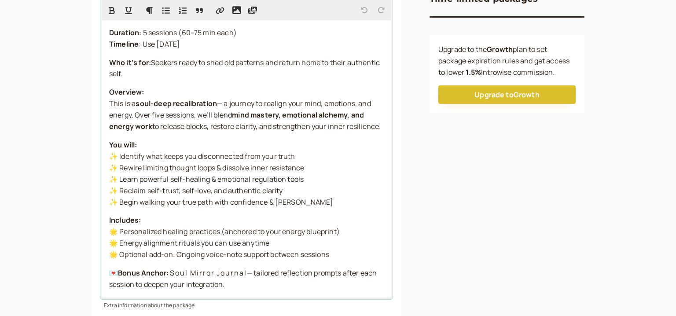
click at [180, 44] on span ": Use within 2 months" at bounding box center [159, 44] width 41 height 10
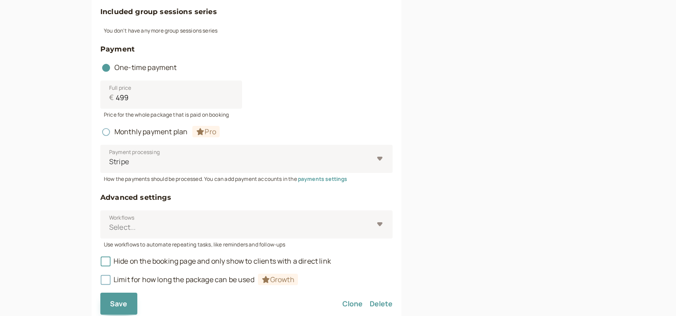
scroll to position [635, 0]
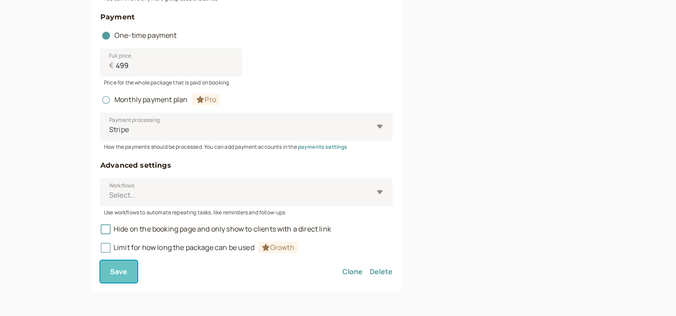
click at [122, 268] on span "Save" at bounding box center [119, 272] width 18 height 10
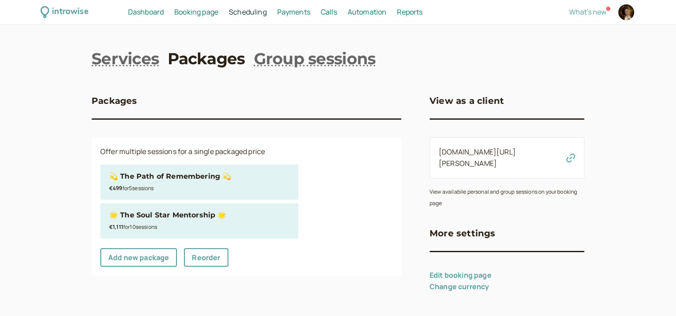
click at [228, 217] on div "🌟 The Soul Star Mentorship 🌟" at bounding box center [199, 214] width 180 height 11
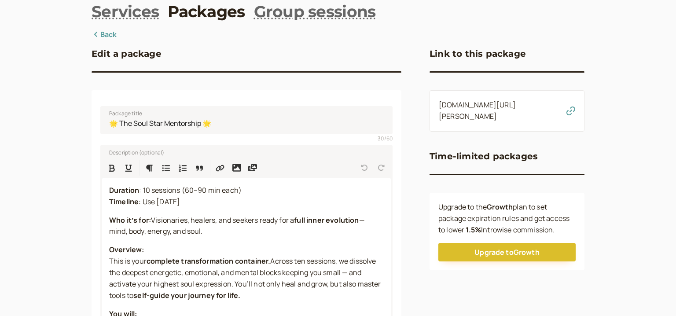
scroll to position [170, 0]
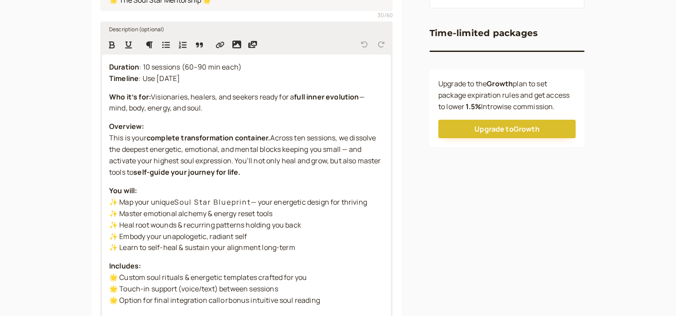
click at [180, 80] on span ": Use within 6 months" at bounding box center [159, 78] width 41 height 10
click at [180, 81] on span ": Use within 6 months" at bounding box center [159, 78] width 41 height 10
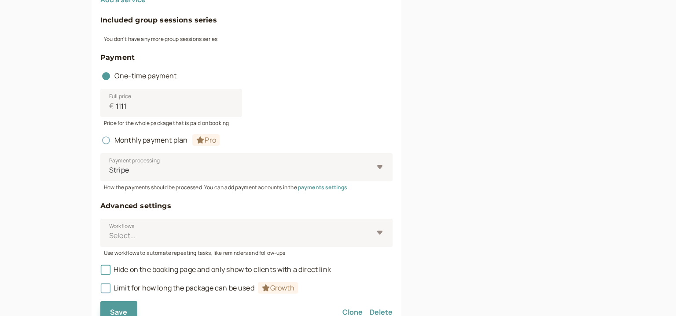
scroll to position [646, 0]
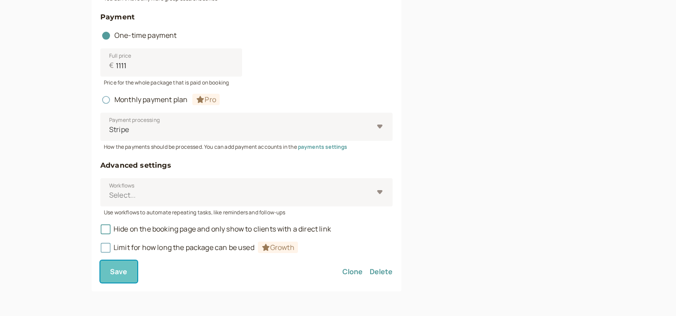
click at [112, 273] on span "Save" at bounding box center [119, 272] width 18 height 10
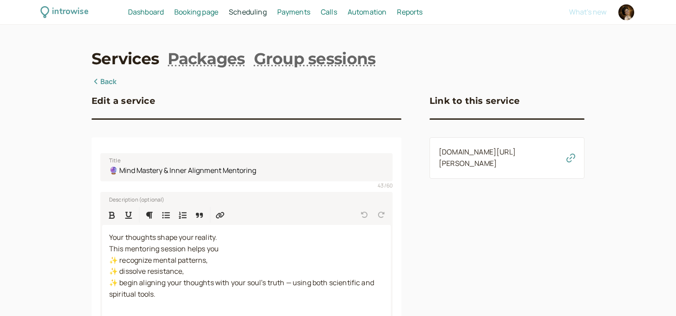
select select "60"
drag, startPoint x: 261, startPoint y: 173, endPoint x: 91, endPoint y: 170, distance: 170.3
click at [100, 170] on input "🔮 Mind Mastery & Inner Alignment Mentoring" at bounding box center [246, 167] width 292 height 28
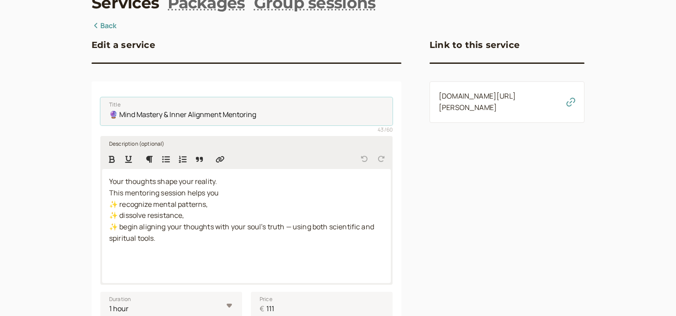
scroll to position [114, 0]
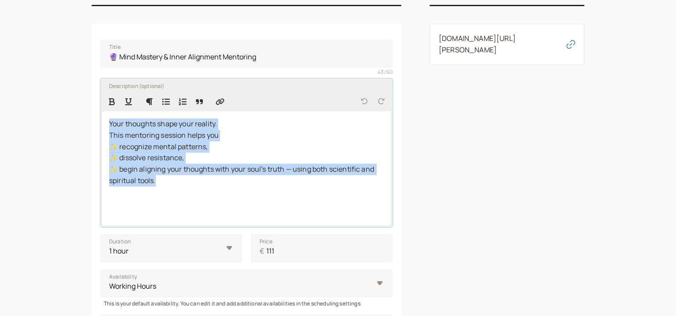
drag, startPoint x: 104, startPoint y: 121, endPoint x: 183, endPoint y: 208, distance: 116.8
click at [183, 208] on div "Your thoughts shape your reality. This mentoring session helps you ✨️ recognize…" at bounding box center [246, 168] width 289 height 114
copy p "Your thoughts shape your reality. This mentoring session helps you ✨️ recognize…"
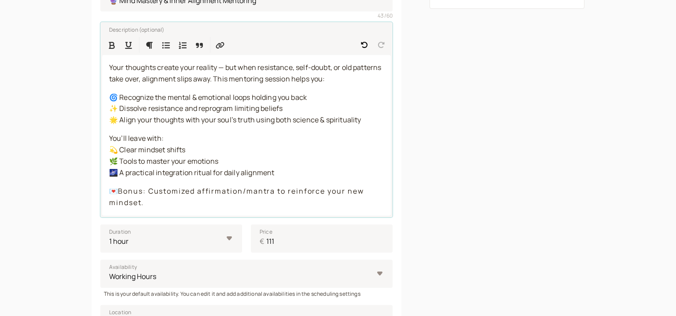
scroll to position [170, 0]
click at [239, 78] on span "Your thoughts create your reality — but when resistance, self-doubt, or old pat…" at bounding box center [246, 72] width 274 height 21
click at [246, 78] on span "Your thoughts create your reality — but when resistance, self-doubt, or old pat…" at bounding box center [246, 72] width 274 height 21
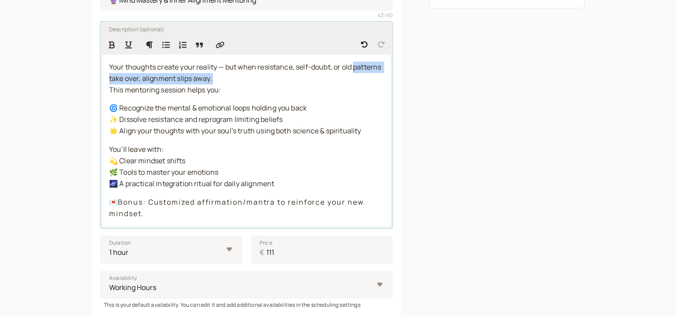
click at [105, 86] on div "Your thoughts create your reality — but when resistance, self-doubt, or old pat…" at bounding box center [246, 141] width 289 height 172
click at [108, 88] on div "Your thoughts create your reality — but when resistance, self-doubt, or old pat…" at bounding box center [246, 141] width 289 height 172
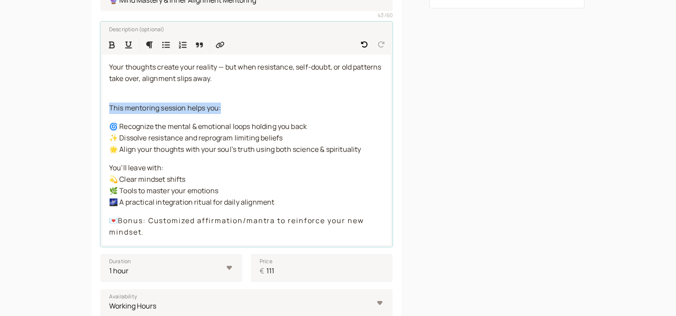
drag, startPoint x: 222, startPoint y: 109, endPoint x: 93, endPoint y: 110, distance: 128.9
click at [93, 110] on div "Title 🔮 Mind Mastery & Inner Alignment Mentoring 43 / 60 Description (optional)…" at bounding box center [247, 262] width 310 height 590
click at [114, 40] on button "Format Bold" at bounding box center [112, 45] width 16 height 16
drag, startPoint x: 162, startPoint y: 147, endPoint x: 119, endPoint y: 158, distance: 44.1
click at [119, 160] on div "Your thoughts create your reality — but when resistance, self-doubt, or old pat…" at bounding box center [246, 150] width 289 height 191
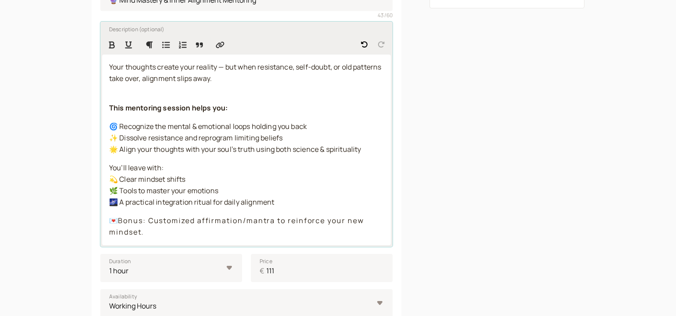
click at [128, 158] on div "Your thoughts create your reality — but when resistance, self-doubt, or old pat…" at bounding box center [246, 150] width 289 height 191
drag, startPoint x: 167, startPoint y: 166, endPoint x: 91, endPoint y: 165, distance: 76.1
click at [91, 165] on div "introwise Dashboard Dashboard Booking page Booking Scheduling Scheduling Paymen…" at bounding box center [338, 206] width 676 height 752
click at [111, 48] on icon "Format Bold" at bounding box center [112, 44] width 6 height 7
click at [200, 168] on p "You’ll leave with: 💫 Clear mindset shifts 🌿 Tools to master your emotions 🌌 A p…" at bounding box center [246, 185] width 275 height 46
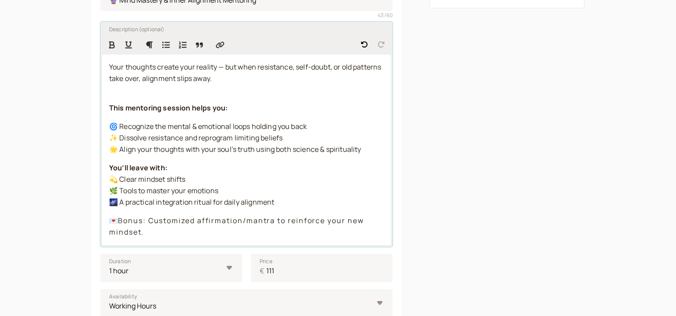
click at [216, 90] on p "Your thoughts create your reality — but when resistance, self-doubt, or old pat…" at bounding box center [246, 79] width 275 height 34
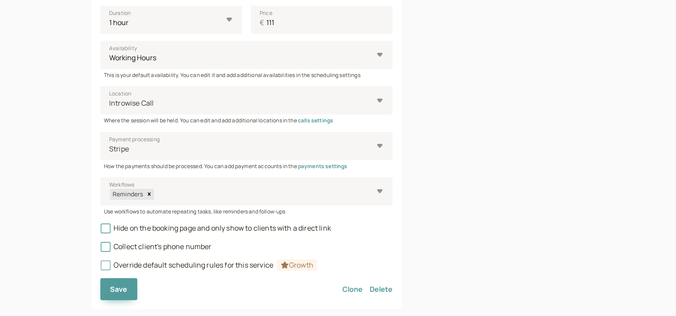
scroll to position [425, 0]
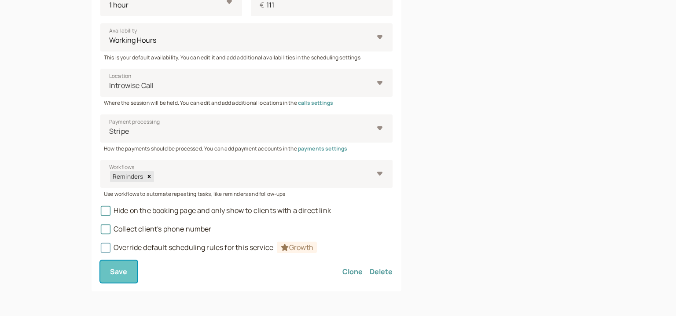
click at [120, 271] on span "Save" at bounding box center [119, 272] width 18 height 10
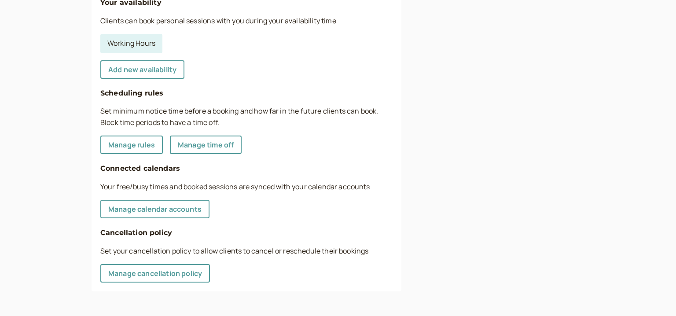
scroll to position [316, 0]
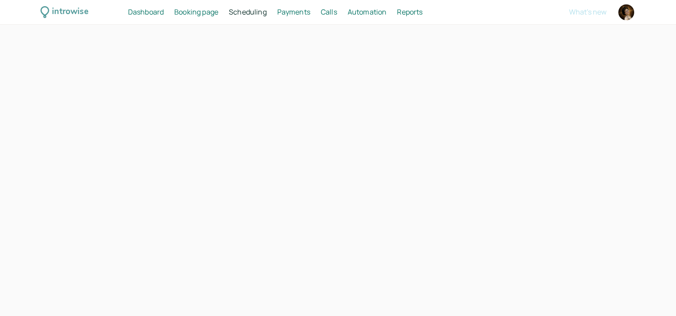
select select "60"
select select "45"
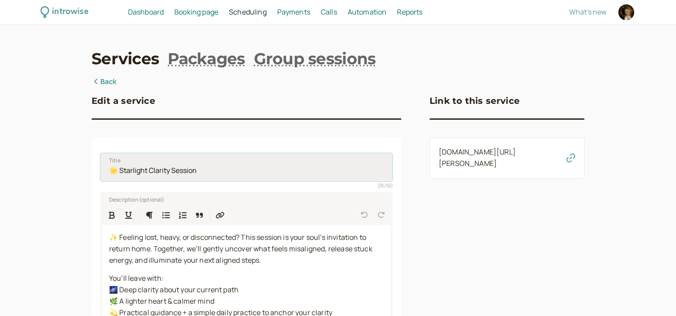
drag, startPoint x: 113, startPoint y: 171, endPoint x: 98, endPoint y: 168, distance: 15.2
click at [100, 168] on input "🌟 Starlight Clarity Session" at bounding box center [246, 167] width 292 height 28
click at [207, 165] on input "🌟 Starlight Clarity Session" at bounding box center [246, 167] width 292 height 28
paste input "🌟"
click at [196, 171] on input "🌟 Starlight Clarity Session🌟" at bounding box center [246, 167] width 292 height 28
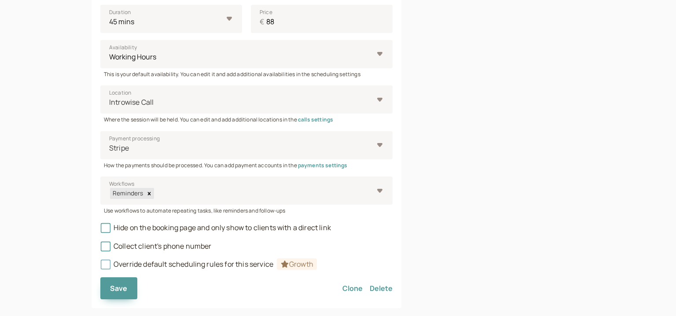
scroll to position [377, 0]
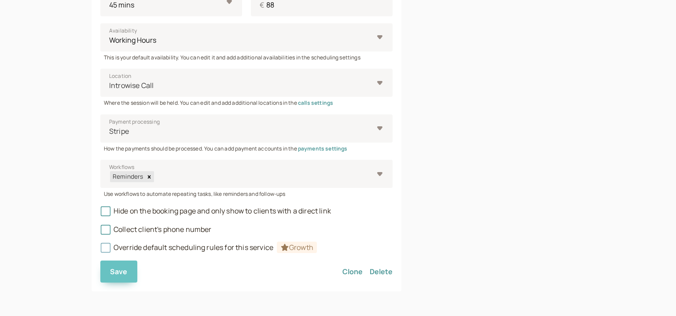
type input "🌟 Starlight Clarity Session 🌟"
click at [116, 266] on button "Save" at bounding box center [118, 271] width 37 height 22
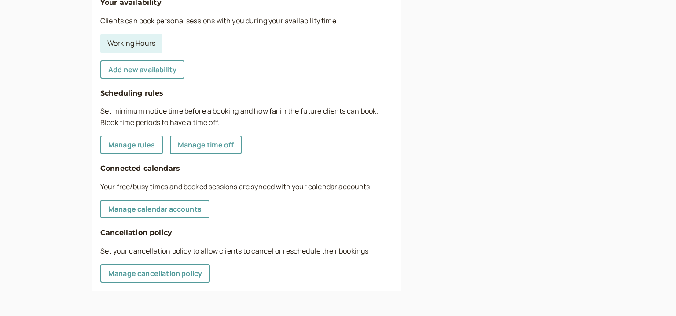
scroll to position [316, 0]
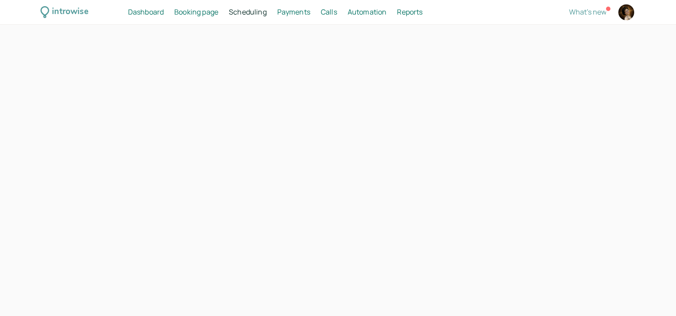
select select "60"
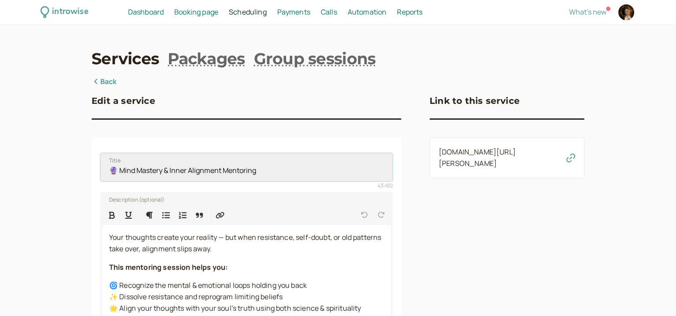
drag, startPoint x: 114, startPoint y: 171, endPoint x: 102, endPoint y: 170, distance: 11.9
click at [102, 170] on input "🔮 Mind Mastery & Inner Alignment Mentoring" at bounding box center [246, 167] width 292 height 28
click at [279, 163] on input "🔮 Mind Mastery & Inner Alignment Mentoring" at bounding box center [246, 167] width 292 height 28
paste input "🔮"
type input "🔮 Mind Mastery & Inner Alignment Mentoring 🔮"
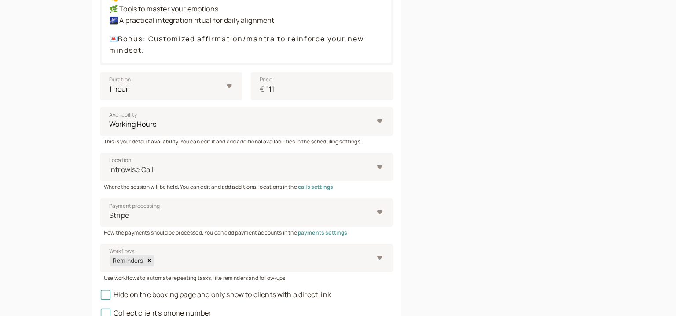
scroll to position [425, 0]
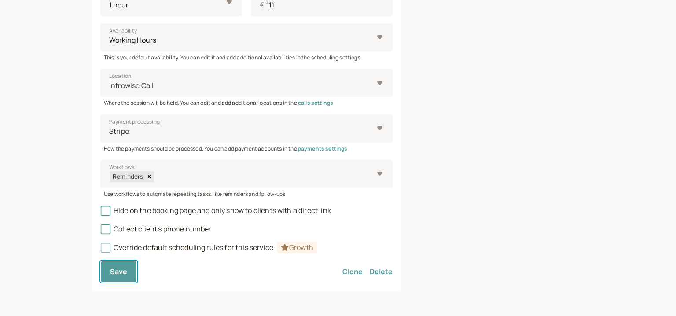
drag, startPoint x: 134, startPoint y: 267, endPoint x: 139, endPoint y: 256, distance: 12.6
click at [133, 267] on button "Save" at bounding box center [118, 271] width 37 height 22
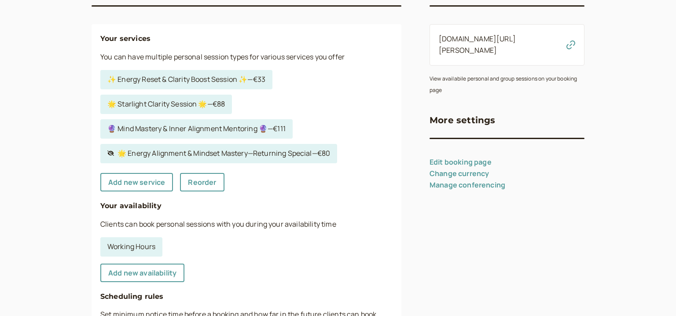
scroll to position [114, 0]
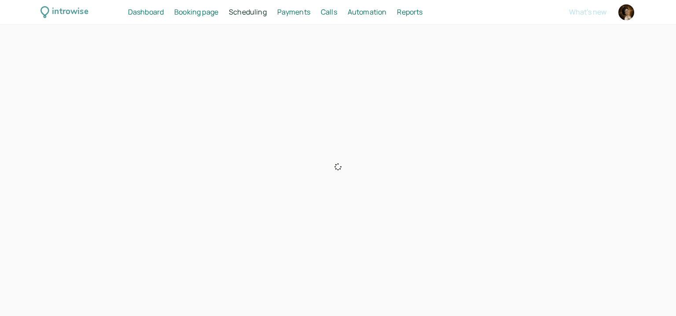
select select "60"
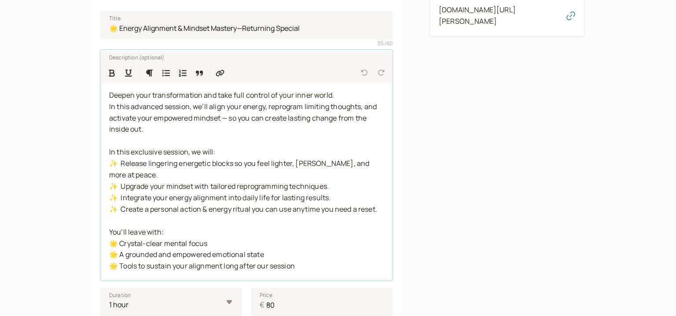
scroll to position [170, 0]
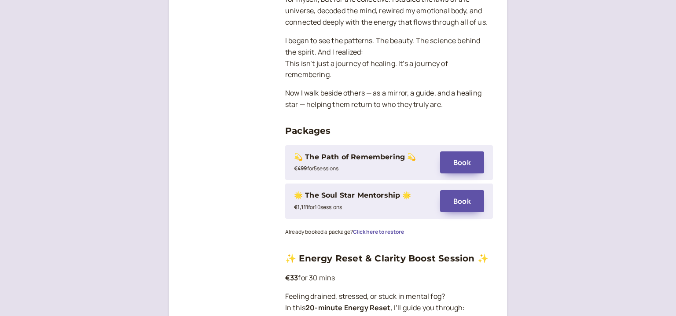
scroll to position [624, 0]
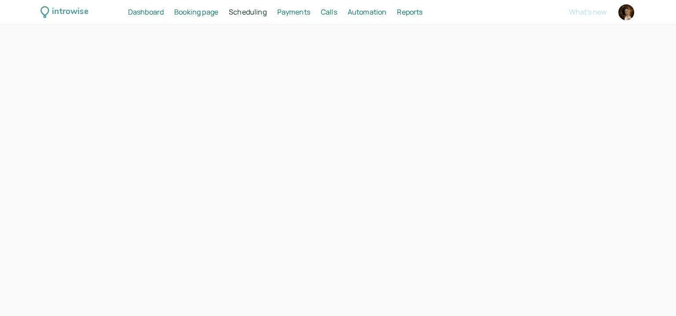
select select "30"
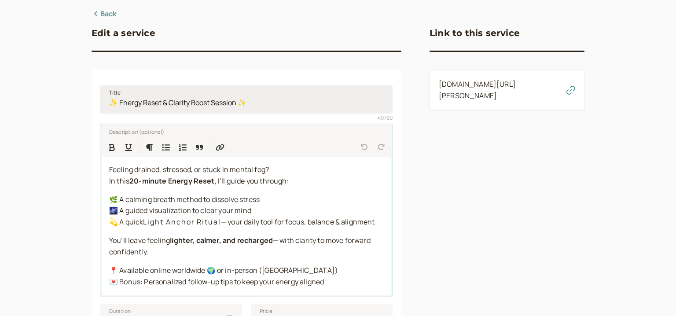
scroll to position [114, 0]
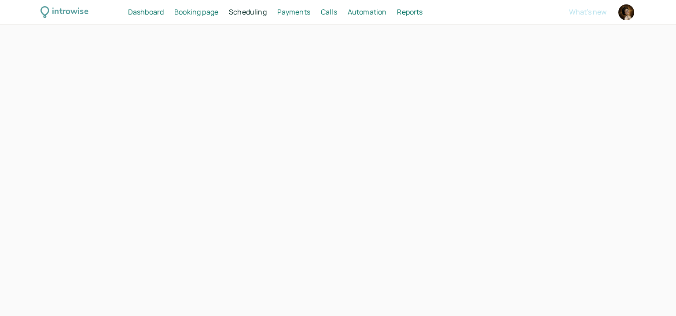
select select "45"
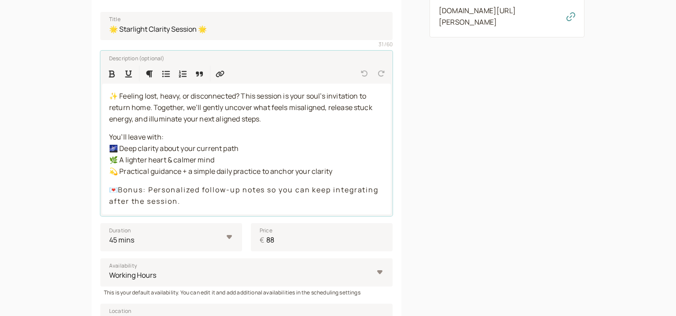
scroll to position [170, 0]
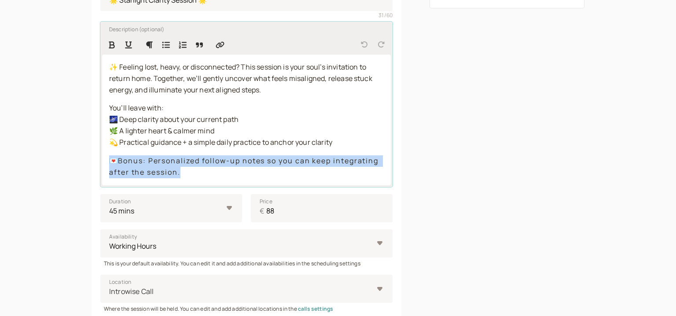
drag, startPoint x: 189, startPoint y: 172, endPoint x: 108, endPoint y: 165, distance: 80.9
click at [108, 165] on div "✨ Feeling lost, heavy, or disconnected? This session is your soul’s invitation …" at bounding box center [246, 120] width 289 height 131
click at [202, 170] on p "💌 Bonus: Personalized follow-up notes so you can keep integrating after the ses…" at bounding box center [246, 166] width 275 height 23
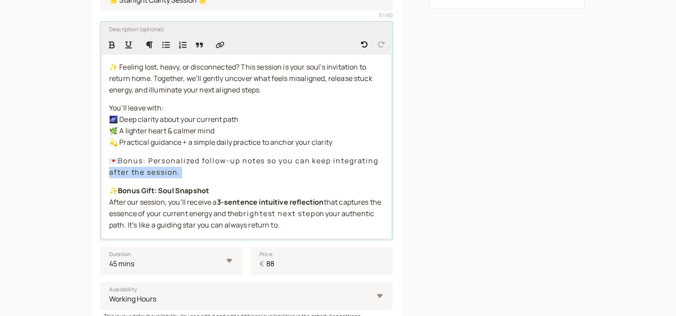
drag, startPoint x: 111, startPoint y: 193, endPoint x: 101, endPoint y: 172, distance: 22.8
click at [101, 172] on div "Description (optional) ✨ Feeling lost, heavy, or disconnected? This session is …" at bounding box center [246, 131] width 292 height 218
click at [103, 176] on div "✨ Feeling lost, heavy, or disconnected? This session is your soul’s invitation …" at bounding box center [246, 146] width 289 height 183
drag, startPoint x: 116, startPoint y: 189, endPoint x: 117, endPoint y: 161, distance: 27.8
click at [117, 161] on div "✨ Feeling lost, heavy, or disconnected? This session is your soul’s invitation …" at bounding box center [246, 146] width 289 height 183
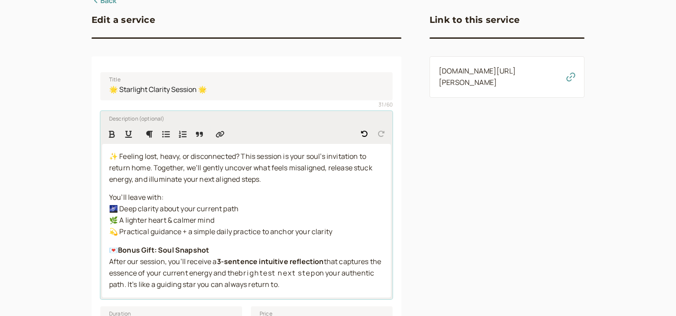
scroll to position [114, 0]
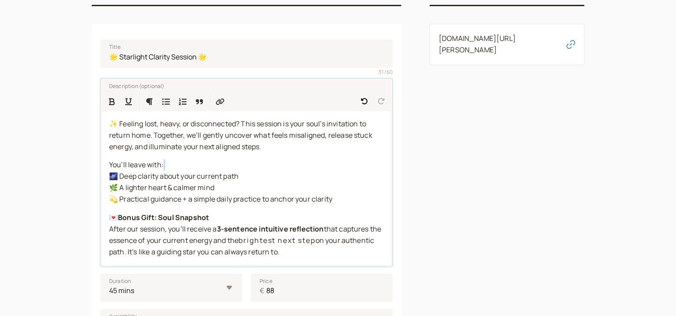
drag, startPoint x: 181, startPoint y: 165, endPoint x: 91, endPoint y: 166, distance: 90.2
click at [87, 171] on div "introwise Dashboard Dashboard Booking page Booking Scheduling Scheduling Paymen…" at bounding box center [338, 243] width 676 height 715
click at [113, 97] on button "Format Bold" at bounding box center [112, 101] width 16 height 16
drag, startPoint x: 202, startPoint y: 208, endPoint x: 210, endPoint y: 213, distance: 9.9
click at [203, 210] on div "✨ Feeling lost, heavy, or disconnected? This session is your soul’s invitation …" at bounding box center [246, 188] width 289 height 154
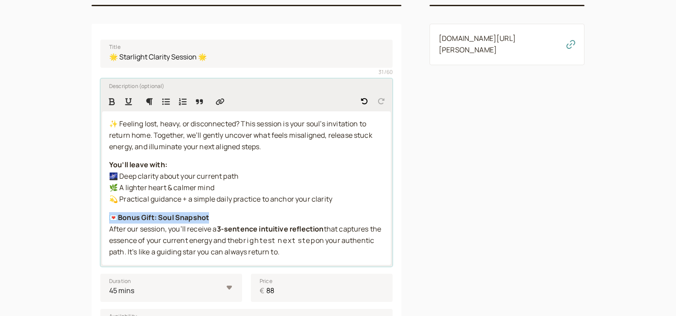
drag, startPoint x: 195, startPoint y: 220, endPoint x: 107, endPoint y: 220, distance: 88.0
click at [107, 220] on div "✨ Feeling lost, heavy, or disconnected? This session is your soul’s invitation …" at bounding box center [246, 188] width 289 height 154
click at [150, 100] on icon "Formatting Options" at bounding box center [149, 101] width 7 height 7
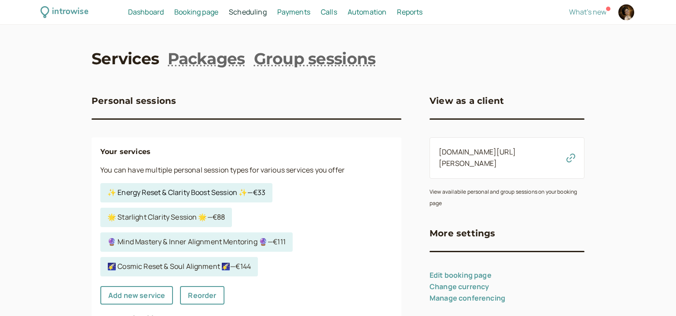
click at [186, 191] on link "✨ Energy Reset & Clarity Boost Session ✨ — €33" at bounding box center [186, 192] width 172 height 19
select select "30"
select select "45"
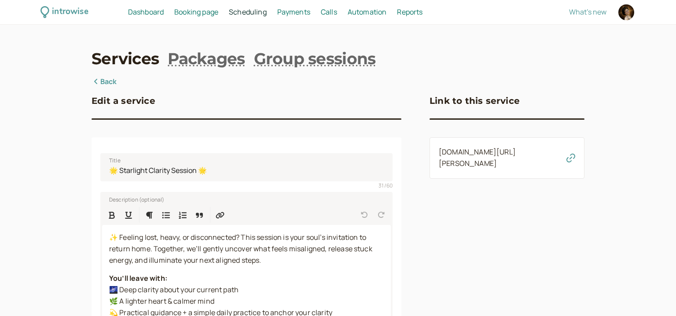
scroll to position [114, 0]
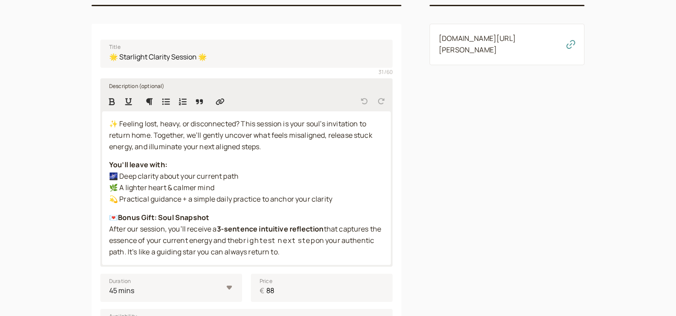
click at [278, 201] on span "💫 Practical guidance + a simple daily practice to anchor your clarity" at bounding box center [220, 199] width 223 height 10
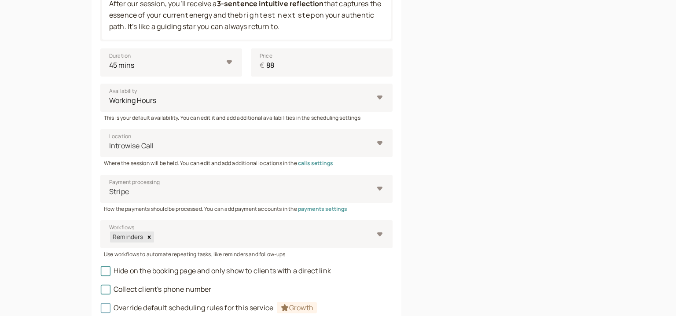
scroll to position [172, 0]
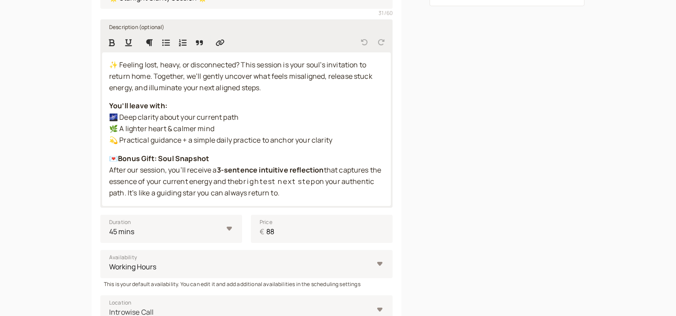
drag, startPoint x: 322, startPoint y: 193, endPoint x: 101, endPoint y: 158, distance: 224.0
click at [101, 158] on div "Description (optional) ✨ Feeling lost, heavy, or disconnected? This session is …" at bounding box center [246, 113] width 292 height 188
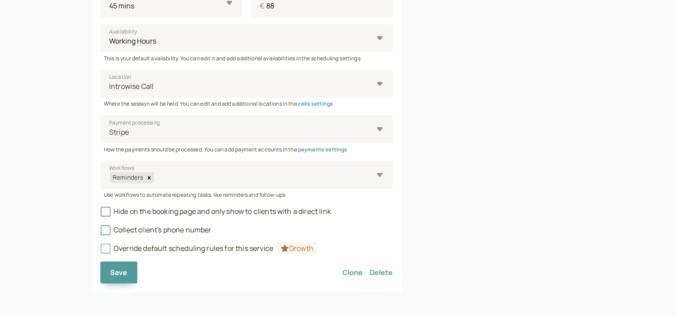
scroll to position [400, 0]
click at [124, 279] on button "Save" at bounding box center [118, 271] width 37 height 22
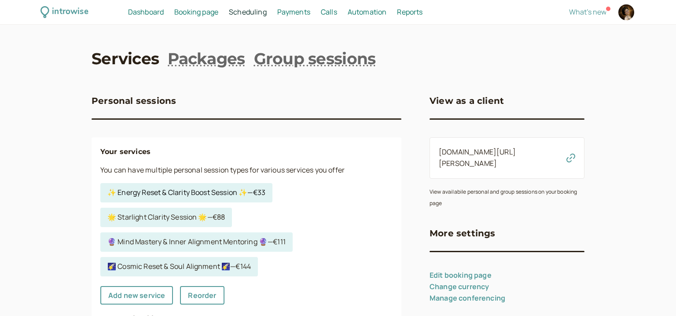
click at [210, 194] on link "✨ Energy Reset & Clarity Boost Session ✨ — €33" at bounding box center [186, 192] width 172 height 19
select select "30"
click at [172, 220] on link "🌟 Starlight Clarity Session 🌟 — €88" at bounding box center [166, 217] width 132 height 19
select select "45"
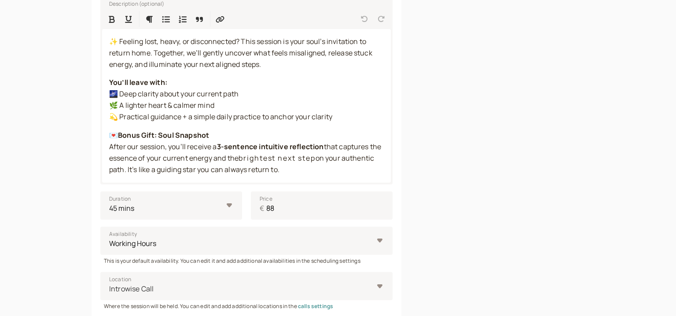
scroll to position [170, 0]
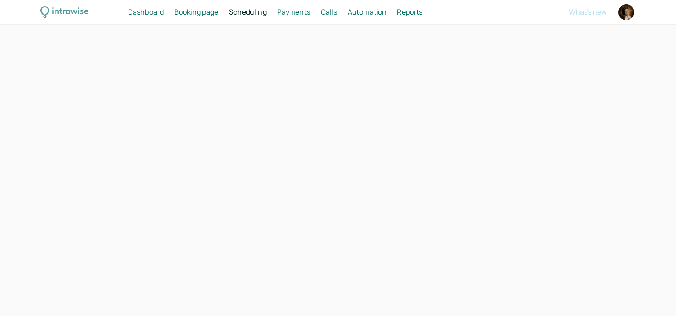
select select "60"
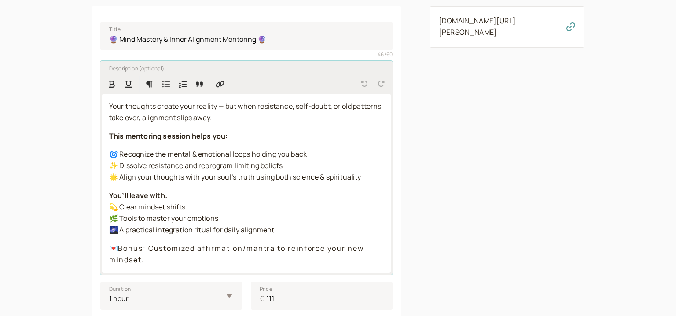
scroll to position [170, 0]
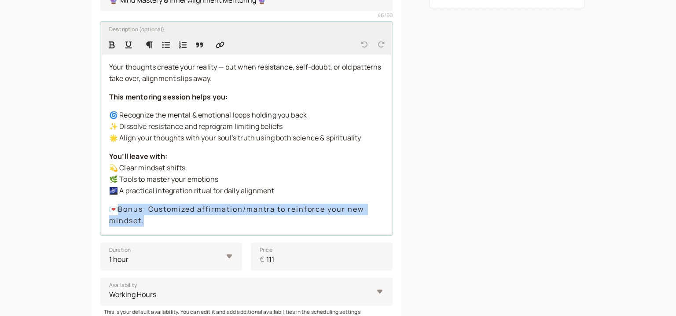
drag, startPoint x: 154, startPoint y: 220, endPoint x: 118, endPoint y: 208, distance: 38.1
click at [118, 208] on p "💌 Bonus: Customized affirmation/mantra to reinforce your new mindset." at bounding box center [246, 215] width 275 height 23
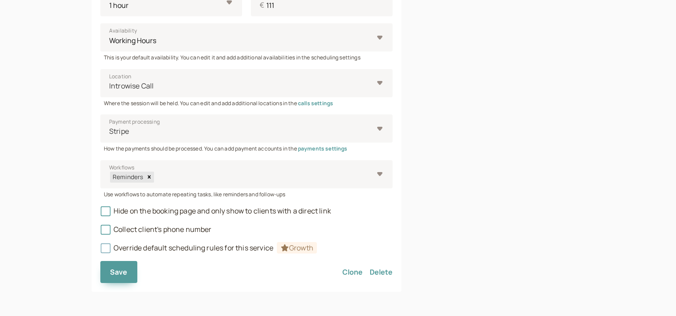
scroll to position [448, 0]
click at [125, 271] on span "Save" at bounding box center [119, 272] width 18 height 10
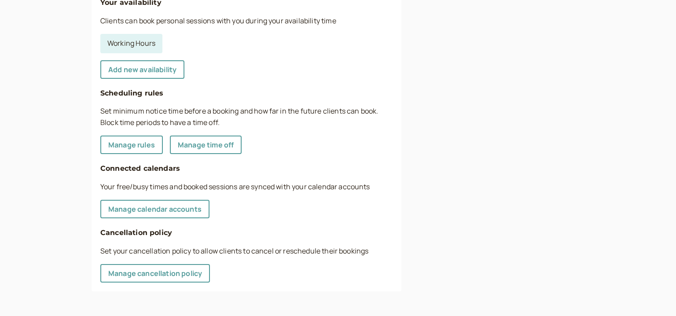
scroll to position [316, 0]
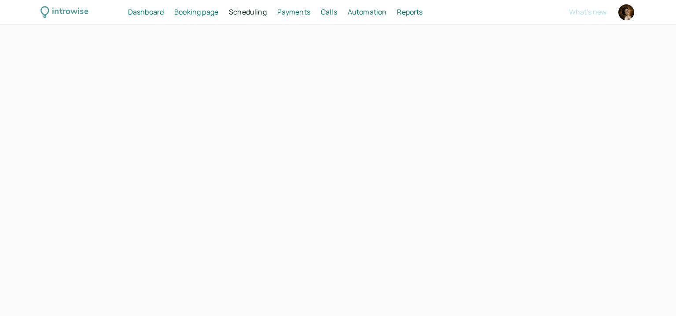
select select "90"
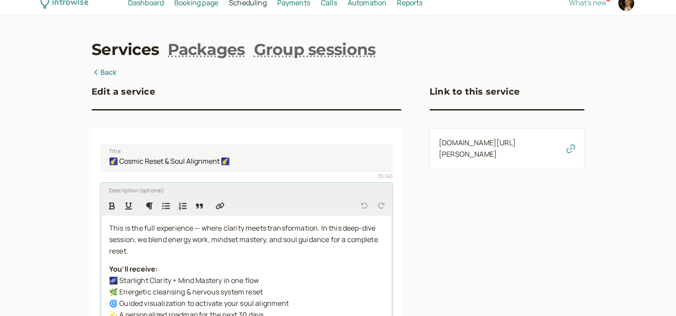
scroll to position [170, 0]
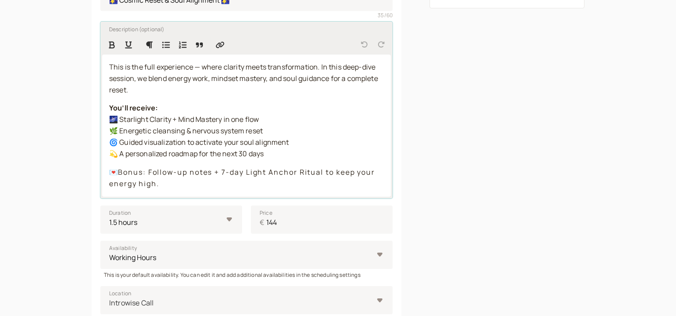
drag, startPoint x: 166, startPoint y: 189, endPoint x: 117, endPoint y: 171, distance: 51.7
click at [117, 171] on p "💌 Bonus: Follow-up notes + 7-day Light Anchor Ritual to keep your energy high." at bounding box center [246, 178] width 275 height 23
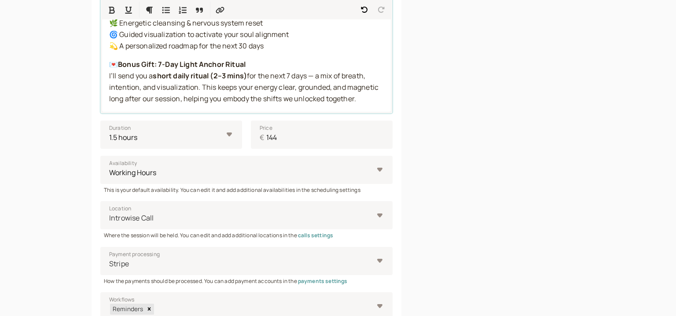
scroll to position [411, 0]
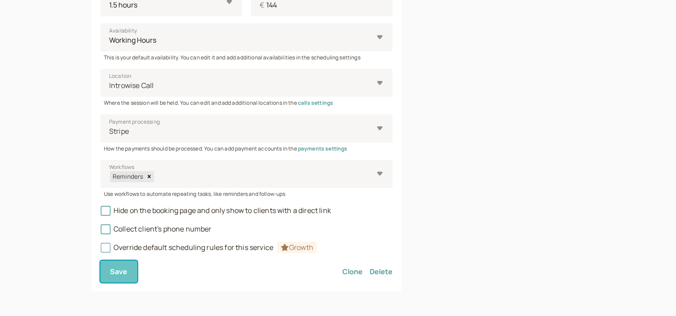
click at [121, 273] on span "Save" at bounding box center [119, 272] width 18 height 10
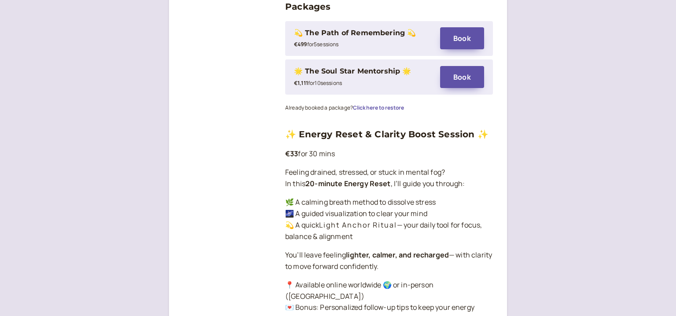
scroll to position [738, 0]
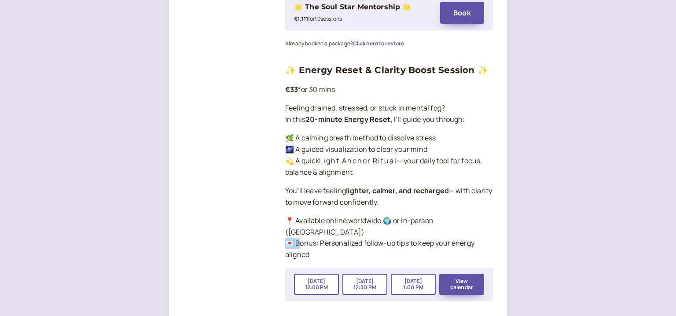
drag, startPoint x: 287, startPoint y: 229, endPoint x: 294, endPoint y: 227, distance: 6.7
click at [294, 227] on p "📍 Available online worldwide 🌍 or in-person (Prague) 💌 Bonus: Personalized foll…" at bounding box center [389, 238] width 208 height 46
copy p "💌 B"
